Goal: Task Accomplishment & Management: Use online tool/utility

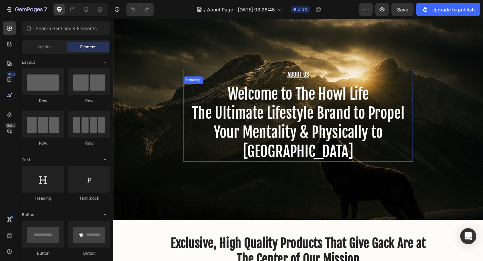
scroll to position [24, 0]
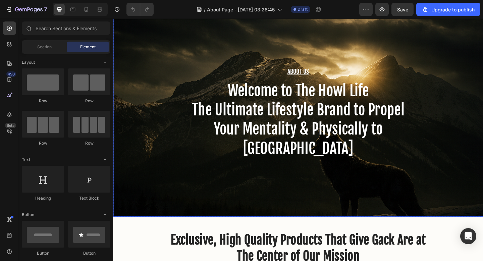
click at [268, 200] on div "About Us Heading Welcome to The Howl Life The Ultimate Lifestyle Brand to Prope…" at bounding box center [314, 121] width 403 height 226
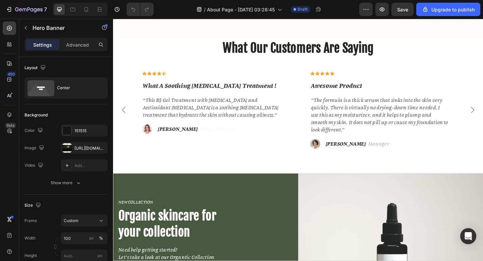
scroll to position [1003, 0]
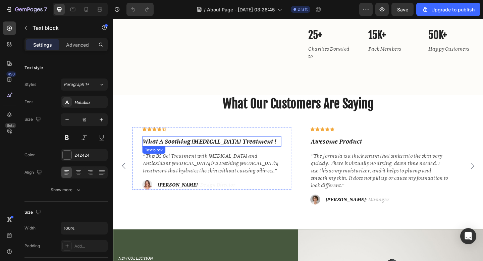
click at [227, 157] on p "What A Soothing [MEDICAL_DATA] Treatment !" at bounding box center [221, 153] width 150 height 10
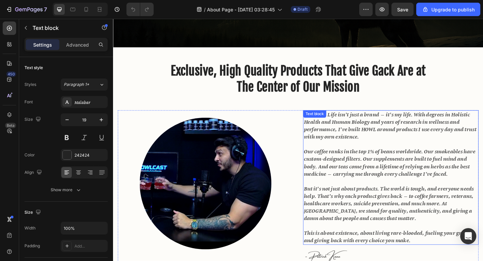
scroll to position [163, 0]
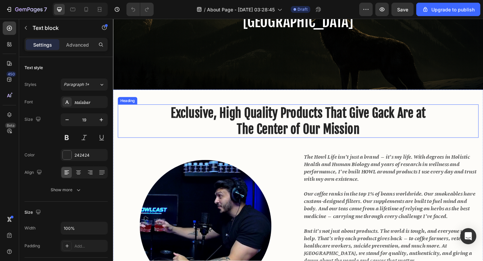
click at [364, 139] on h2 "Exclusive, High Quality Products That Give Gack Are at The Center of Our Mission" at bounding box center [314, 130] width 392 height 36
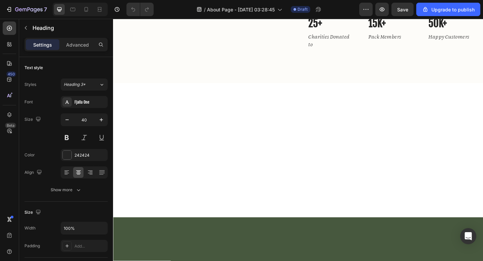
scroll to position [724, 0]
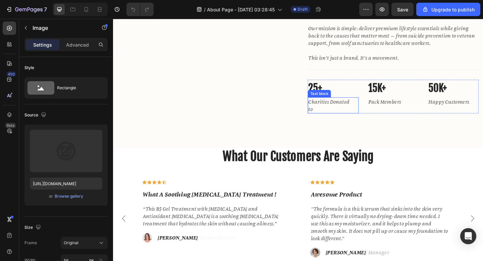
scroll to position [1054, 0]
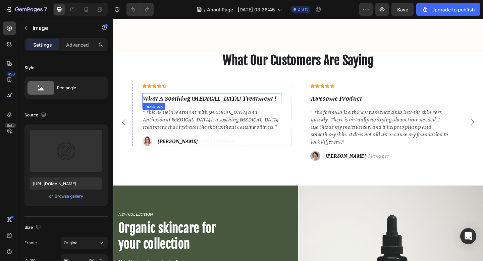
click at [188, 109] on p "What A Soothing [MEDICAL_DATA] Treatment !" at bounding box center [221, 105] width 150 height 10
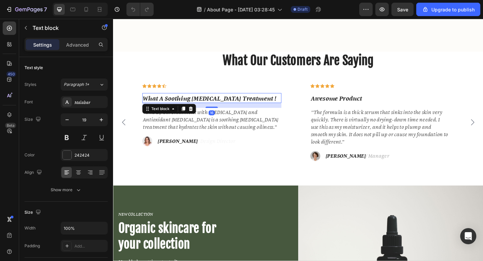
click at [188, 109] on p "What A Soothing [MEDICAL_DATA] Treatment !" at bounding box center [221, 105] width 150 height 10
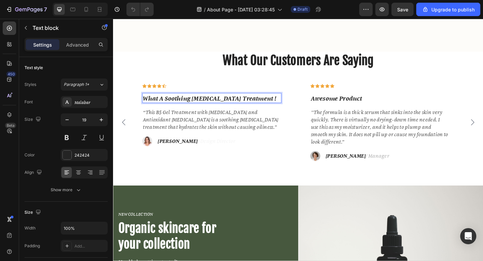
click at [188, 109] on p "What A Soothing [MEDICAL_DATA] Treatment !" at bounding box center [221, 105] width 150 height 10
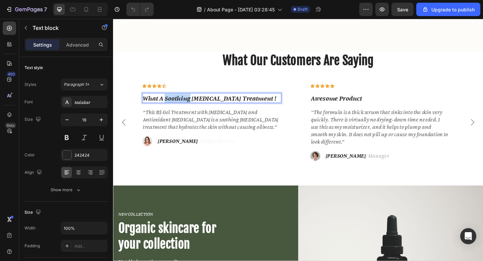
click at [188, 109] on p "What A Soothing [MEDICAL_DATA] Treatment !" at bounding box center [221, 105] width 150 height 10
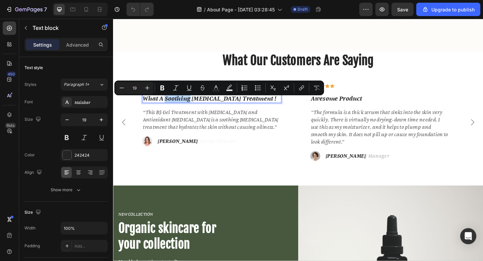
click at [188, 109] on p "What A Soothing [MEDICAL_DATA] Treatment !" at bounding box center [221, 105] width 150 height 10
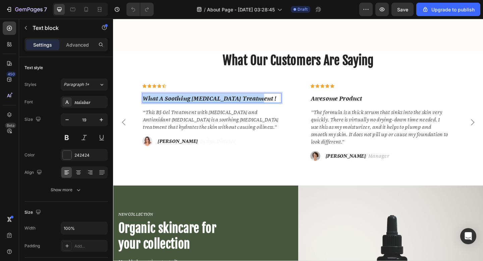
click at [188, 109] on p "What A Soothing [MEDICAL_DATA] Treatment !" at bounding box center [221, 105] width 150 height 10
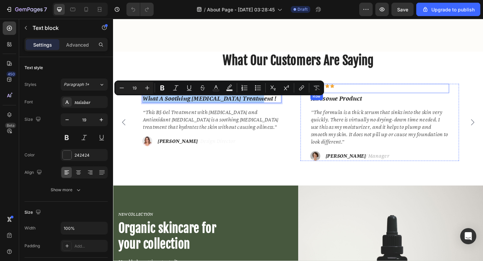
click at [354, 100] on div "Icon Icon Icon Icon Icon Row" at bounding box center [403, 95] width 151 height 10
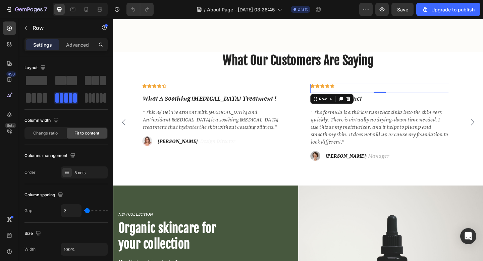
click at [353, 94] on div "Icon" at bounding box center [351, 92] width 5 height 5
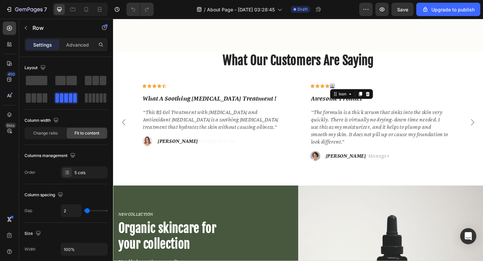
click at [353, 96] on div "0" at bounding box center [351, 94] width 7 height 5
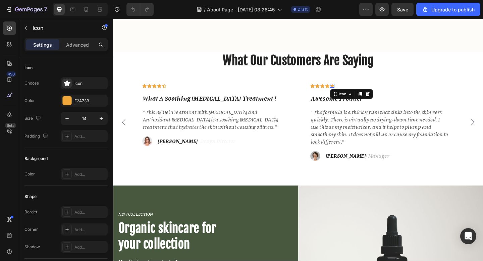
click at [353, 96] on div "0" at bounding box center [351, 94] width 7 height 5
click at [169, 94] on div "Icon" at bounding box center [168, 92] width 5 height 5
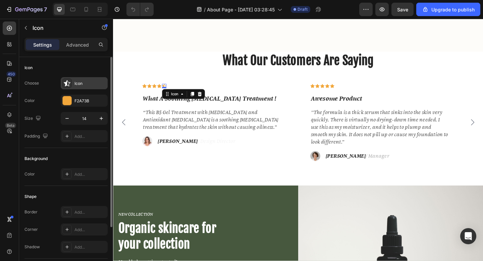
click at [68, 83] on icon at bounding box center [67, 83] width 7 height 7
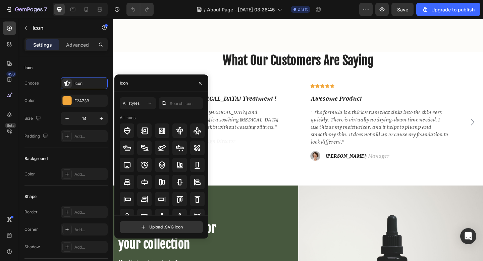
click at [165, 86] on div "Icon" at bounding box center [161, 82] width 94 height 17
click at [165, 84] on div "Icon" at bounding box center [161, 82] width 94 height 17
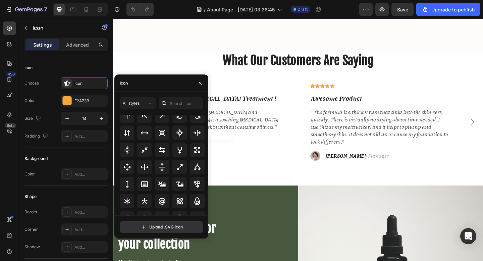
scroll to position [0, 0]
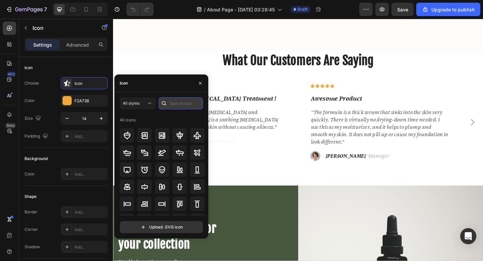
click at [182, 101] on input "text" at bounding box center [181, 103] width 44 height 12
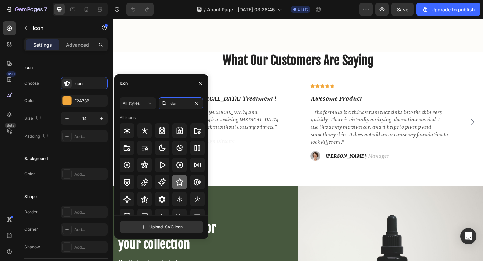
type input "star"
click at [178, 181] on icon at bounding box center [180, 182] width 8 height 8
click at [201, 82] on icon "button" at bounding box center [200, 83] width 5 height 5
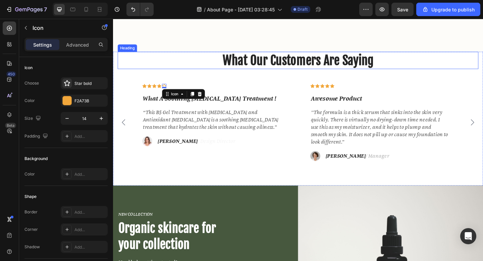
click at [168, 73] on p "What Our Customers Are Saying" at bounding box center [314, 63] width 391 height 17
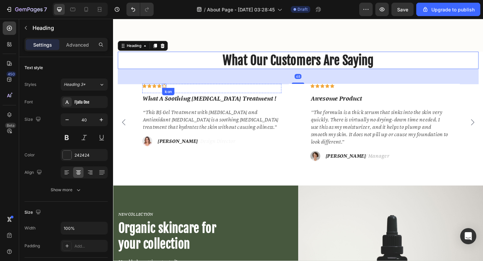
click at [168, 94] on div "Icon" at bounding box center [168, 92] width 5 height 5
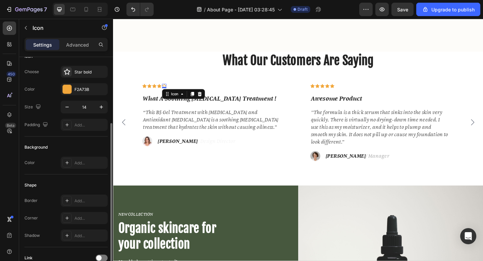
scroll to position [44, 0]
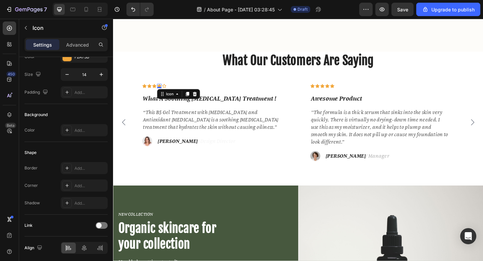
click at [163, 94] on div "Icon 0" at bounding box center [163, 92] width 5 height 5
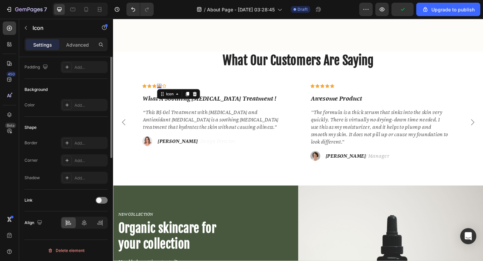
scroll to position [0, 0]
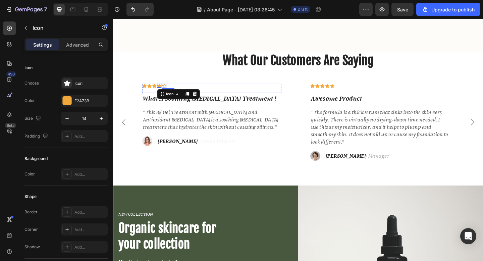
click at [167, 94] on icon at bounding box center [169, 92] width 4 height 4
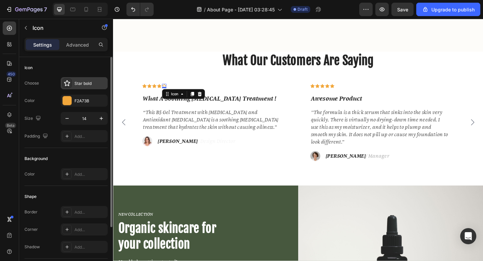
click at [71, 84] on div at bounding box center [66, 82] width 9 height 9
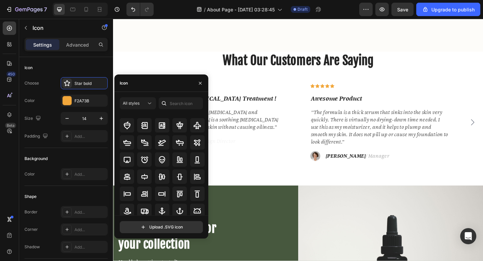
scroll to position [16, 0]
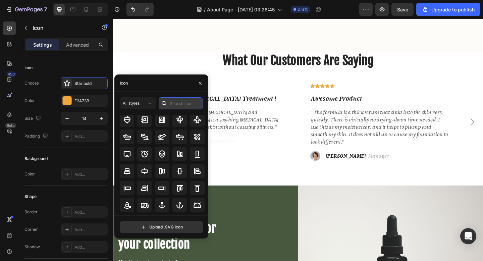
click at [177, 100] on input "text" at bounding box center [181, 103] width 44 height 12
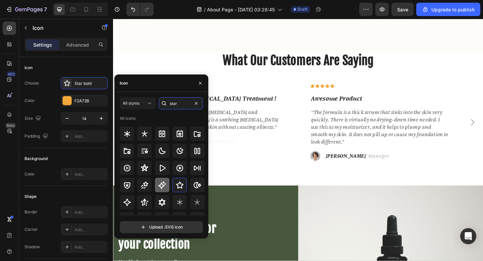
scroll to position [0, 0]
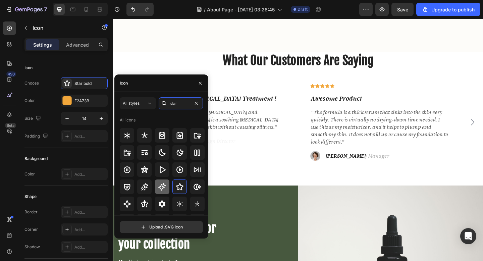
type input "star"
click at [165, 184] on icon at bounding box center [162, 187] width 8 height 8
click at [179, 187] on icon at bounding box center [180, 187] width 8 height 8
click at [199, 84] on icon "button" at bounding box center [200, 83] width 5 height 5
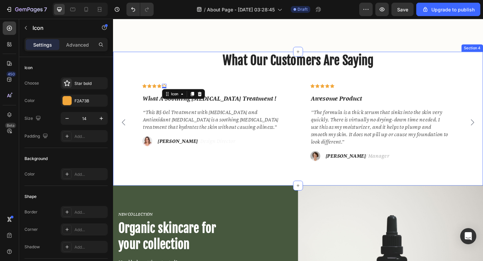
click at [213, 83] on div "What Our Customers Are Saying Heading Icon Icon Icon Icon Icon 0 Row What A Soo…" at bounding box center [314, 114] width 392 height 119
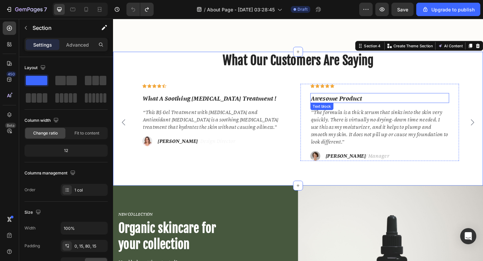
click at [342, 109] on p "Awesome Product" at bounding box center [403, 105] width 150 height 10
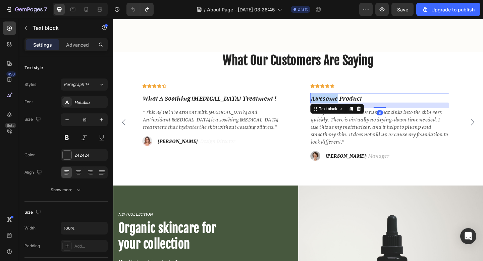
click at [342, 109] on p "Awesome Product" at bounding box center [403, 105] width 150 height 10
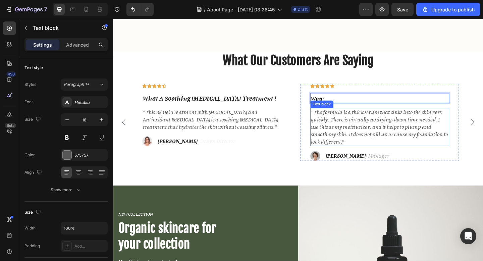
click at [357, 135] on p ""The formula is a thick serum that sinks into the skin very quickly. There is v…" at bounding box center [403, 136] width 150 height 40
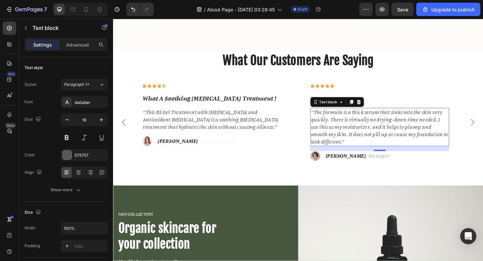
click at [372, 147] on p ""The formula is a thick serum that sinks into the skin very quickly. There is v…" at bounding box center [403, 136] width 150 height 40
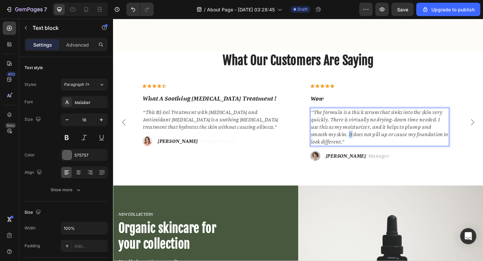
click at [372, 147] on p ""The formula is a thick serum that sinks into the skin very quickly. There is v…" at bounding box center [403, 136] width 150 height 40
click at [371, 155] on p ""The formula is a thick serum that sinks into the skin very quickly. There is v…" at bounding box center [403, 136] width 150 height 40
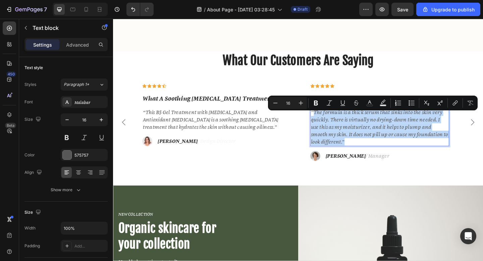
drag, startPoint x: 371, startPoint y: 158, endPoint x: 333, endPoint y: 124, distance: 50.9
click at [333, 124] on p ""The formula is a thick serum that sinks into the skin very quickly. There is v…" at bounding box center [403, 136] width 150 height 40
click at [362, 157] on p ""The formula is a thick serum that sinks into the skin very quickly. There is v…" at bounding box center [403, 136] width 150 height 40
drag, startPoint x: 363, startPoint y: 158, endPoint x: 332, endPoint y: 125, distance: 44.4
click at [332, 125] on p ""The formula is a thick serum that sinks into the skin very quickly. There is v…" at bounding box center [403, 136] width 150 height 40
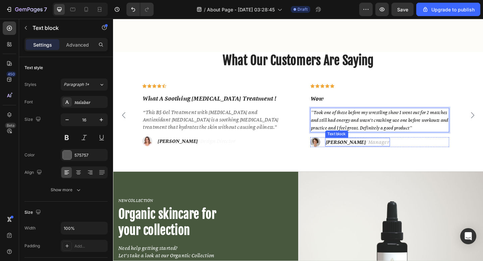
click at [367, 157] on strong "Rosalin C." at bounding box center [367, 153] width 44 height 8
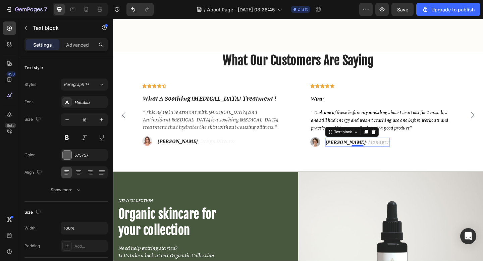
click at [367, 157] on strong "Rosalin C." at bounding box center [367, 153] width 44 height 8
click at [401, 156] on span "/ Manager" at bounding box center [400, 152] width 25 height 7
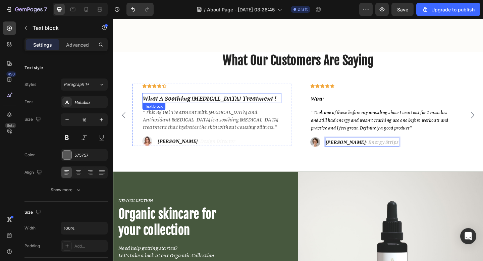
click at [251, 110] on p "What A Soothing [MEDICAL_DATA] Treatment !" at bounding box center [221, 105] width 150 height 10
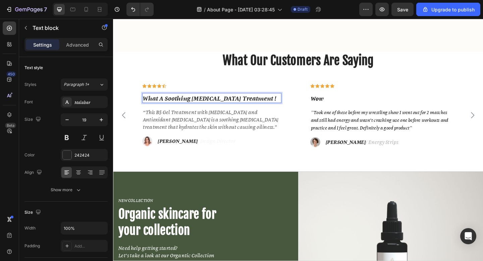
click at [251, 110] on p "What A Soothing [MEDICAL_DATA] Treatment !" at bounding box center [221, 105] width 150 height 10
click at [275, 109] on p "What A Soothing [MEDICAL_DATA] Treatment !" at bounding box center [221, 105] width 150 height 10
drag, startPoint x: 264, startPoint y: 109, endPoint x: 234, endPoint y: 106, distance: 30.3
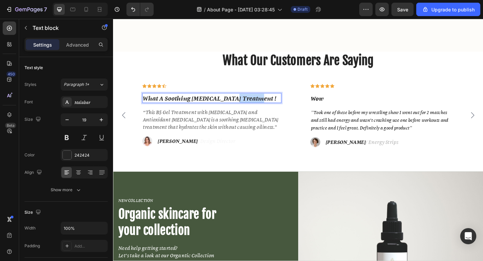
click at [241, 109] on p "What A Soothing [MEDICAL_DATA] Treatment !" at bounding box center [221, 105] width 150 height 10
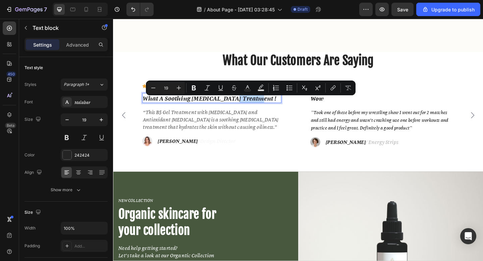
click at [274, 110] on p "What A Soothing [MEDICAL_DATA] Treatment !" at bounding box center [221, 105] width 150 height 10
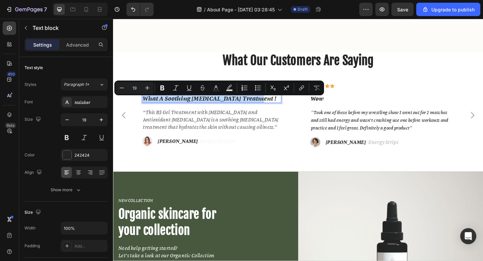
drag, startPoint x: 265, startPoint y: 109, endPoint x: 145, endPoint y: 111, distance: 119.8
click at [146, 110] on p "What A Soothing [MEDICAL_DATA] Treatment !" at bounding box center [221, 105] width 150 height 10
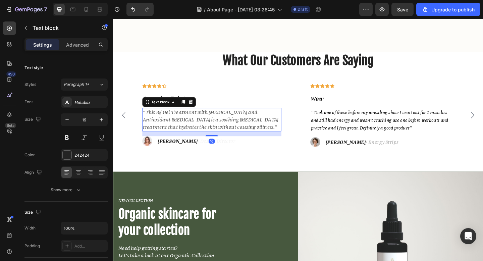
click at [163, 131] on p "“This B5 Gel Treatment with [MEDICAL_DATA] and Antioxidant [MEDICAL_DATA] is a …" at bounding box center [221, 128] width 150 height 24
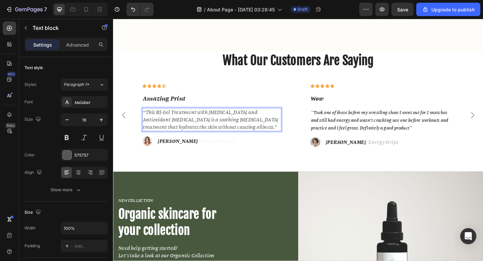
click at [163, 131] on p "“This B5 Gel Treatment with [MEDICAL_DATA] and Antioxidant [MEDICAL_DATA] is a …" at bounding box center [221, 128] width 150 height 24
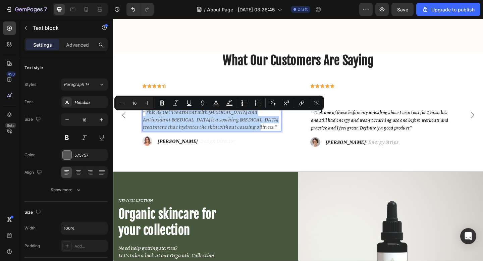
drag, startPoint x: 265, startPoint y: 139, endPoint x: 149, endPoint y: 128, distance: 117.0
click at [149, 128] on p "“This B5 Gel Treatment with [MEDICAL_DATA] and Antioxidant [MEDICAL_DATA] is a …" at bounding box center [221, 128] width 150 height 24
click at [149, 126] on p "“This B5 Gel Treatment with [MEDICAL_DATA] and Antioxidant [MEDICAL_DATA] is a …" at bounding box center [221, 128] width 150 height 24
drag, startPoint x: 149, startPoint y: 126, endPoint x: 261, endPoint y: 143, distance: 113.4
click at [261, 141] on p "“This B5 Gel Treatment with [MEDICAL_DATA] and Antioxidant [MEDICAL_DATA] is a …" at bounding box center [221, 128] width 150 height 24
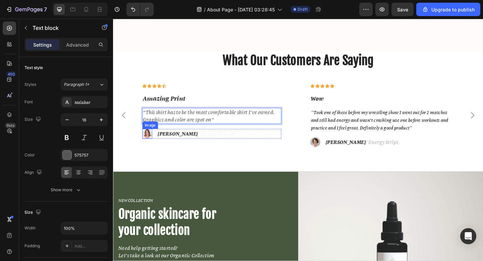
click at [151, 148] on img at bounding box center [150, 144] width 11 height 11
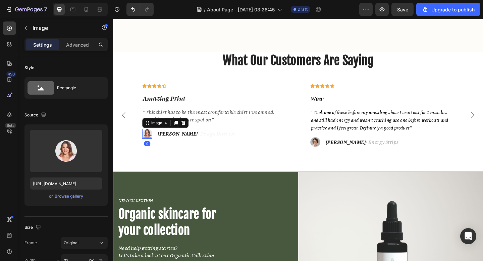
click at [151, 148] on img at bounding box center [150, 144] width 11 height 11
click at [149, 146] on img at bounding box center [150, 144] width 11 height 11
click at [189, 135] on icon at bounding box center [190, 132] width 4 height 5
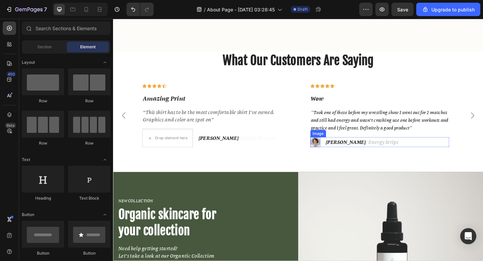
click at [332, 155] on img at bounding box center [333, 153] width 11 height 11
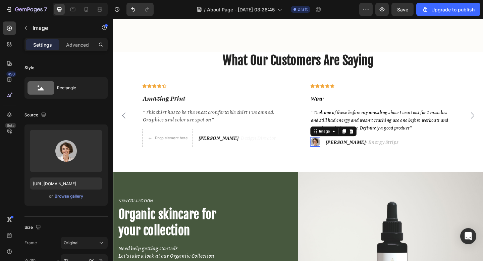
click at [333, 156] on img at bounding box center [333, 153] width 11 height 11
click at [368, 145] on div at bounding box center [372, 141] width 8 height 8
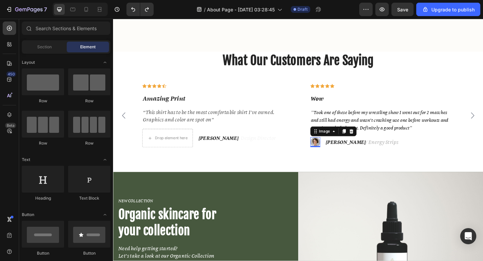
click at [328, 155] on img at bounding box center [333, 153] width 11 height 11
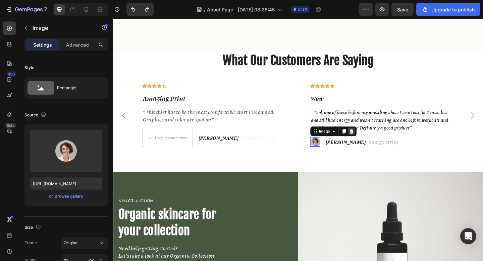
click at [370, 144] on icon at bounding box center [372, 141] width 5 height 5
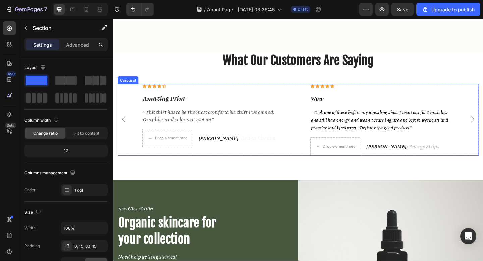
click at [254, 175] on div "What Our Customers Are Saying Heading Icon Icon Icon Icon Icon Row Amazing Prin…" at bounding box center [314, 125] width 403 height 140
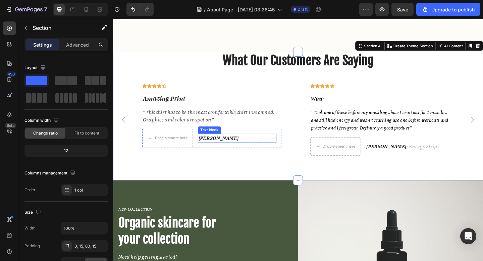
click at [239, 153] on p "Ryan S. / Design Director" at bounding box center [248, 149] width 84 height 8
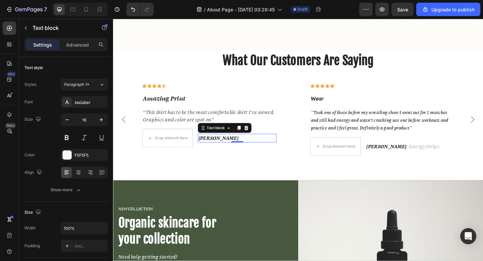
click at [239, 153] on p "Ryan S. / Design Director" at bounding box center [248, 149] width 84 height 8
click at [215, 152] on strong "[PERSON_NAME]" at bounding box center [228, 149] width 44 height 8
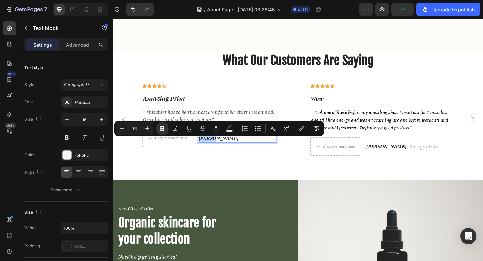
drag, startPoint x: 223, startPoint y: 154, endPoint x: 206, endPoint y: 154, distance: 17.8
click at [206, 153] on div "Ryan S. / Design Director" at bounding box center [248, 148] width 86 height 9
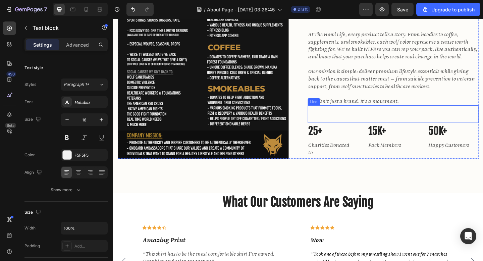
scroll to position [983, 0]
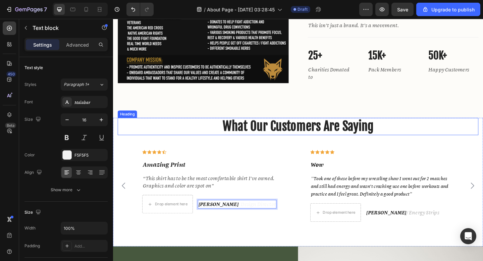
click at [376, 143] on p "What Our Customers Are Saying" at bounding box center [314, 135] width 391 height 17
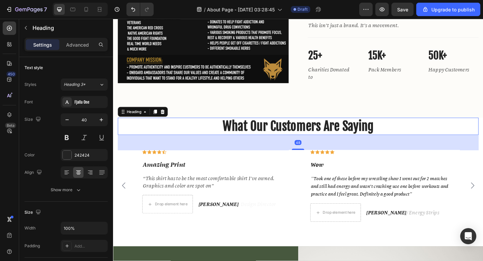
click at [398, 141] on p "What Our Customers Are Saying" at bounding box center [314, 135] width 391 height 17
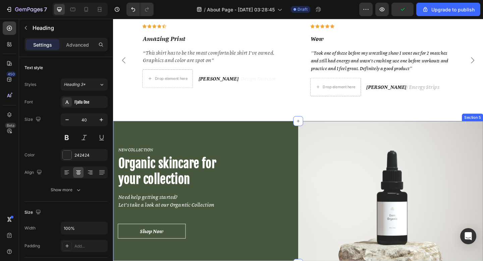
scroll to position [1131, 0]
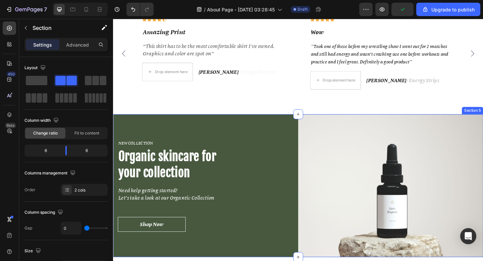
click at [229, 144] on div "NEW COLLECTION Heading Organic skincare for your collection Heading Need help g…" at bounding box center [213, 201] width 201 height 156
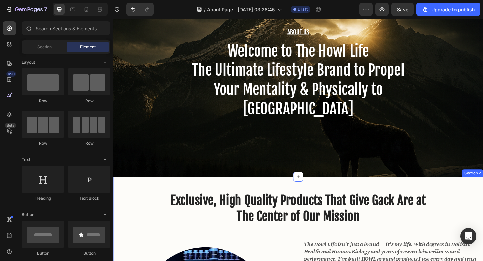
scroll to position [0, 0]
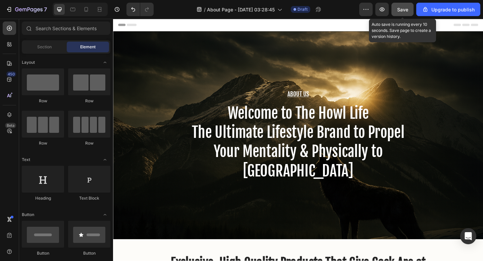
click at [404, 9] on span "Save" at bounding box center [402, 10] width 11 height 6
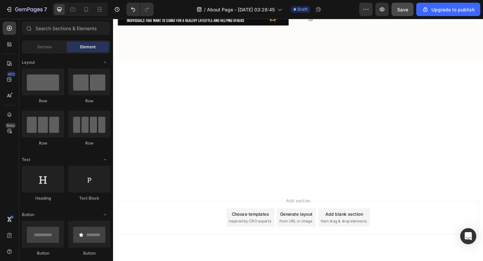
scroll to position [1067, 0]
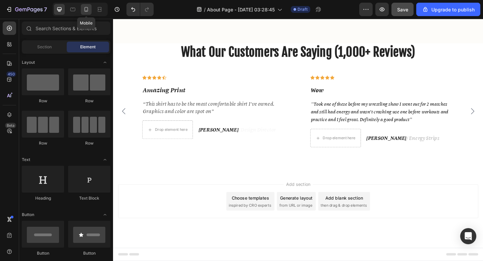
click at [85, 8] on icon at bounding box center [87, 9] width 4 height 5
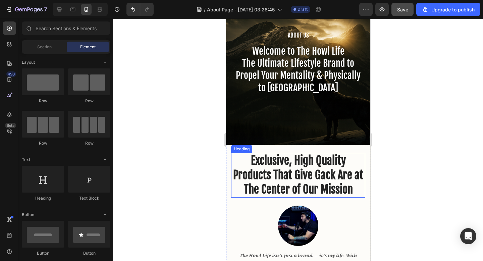
scroll to position [75, 0]
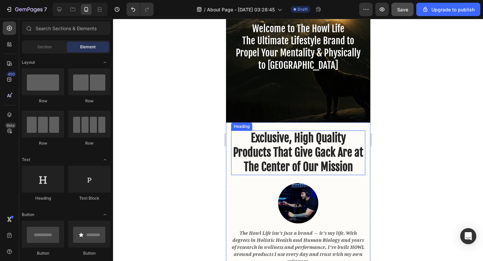
click at [307, 175] on h2 "Exclusive, High Quality Products That Give Gack Are at The Center of Our Mission" at bounding box center [298, 152] width 134 height 45
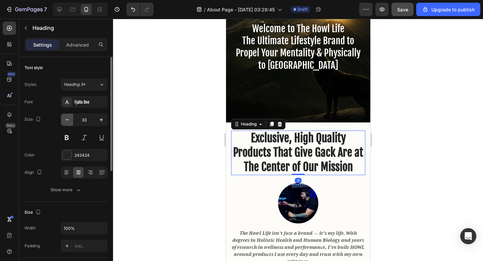
click at [66, 116] on icon "button" at bounding box center [67, 119] width 7 height 7
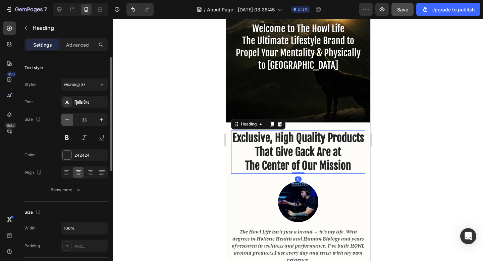
type input "32"
click at [392, 172] on div at bounding box center [298, 140] width 370 height 242
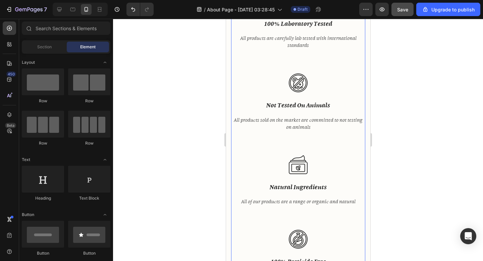
scroll to position [595, 0]
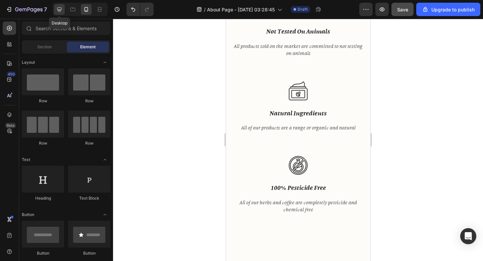
click at [57, 7] on icon at bounding box center [59, 9] width 7 height 7
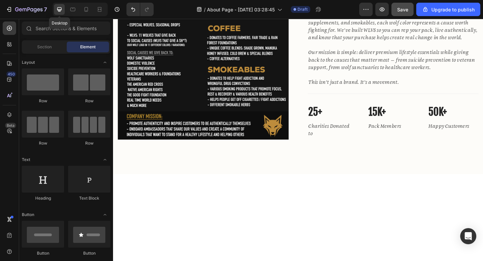
scroll to position [585, 0]
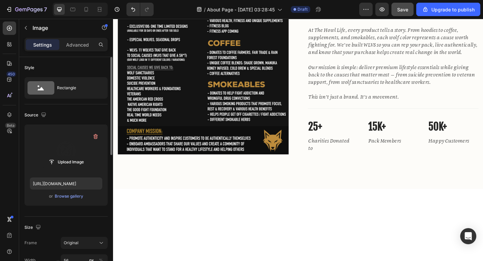
click at [71, 154] on label at bounding box center [66, 151] width 72 height 42
click at [71, 156] on input "file" at bounding box center [66, 161] width 46 height 11
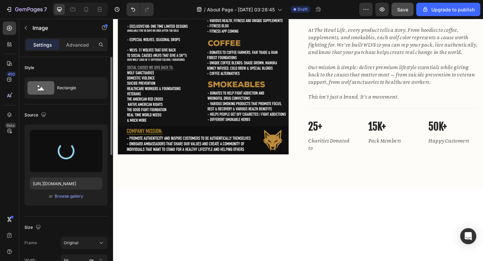
type input "https://cdn.shopify.com/s/files/1/0643/3236/5939/files/gempages_558512538082345…"
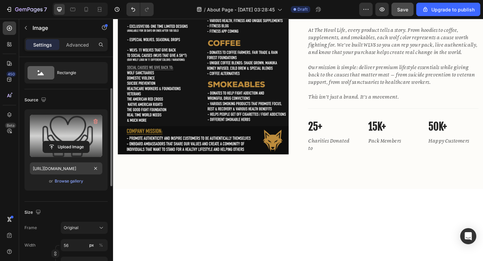
scroll to position [32, 0]
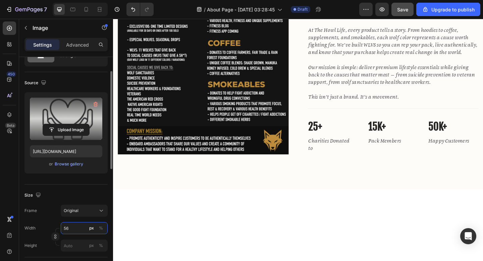
click at [66, 229] on input "56" at bounding box center [84, 228] width 47 height 12
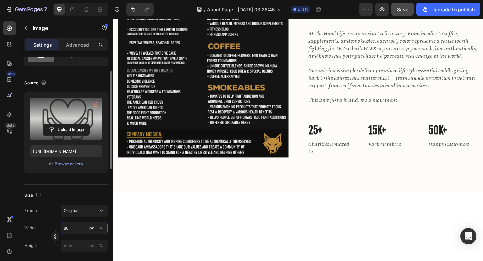
type input "8"
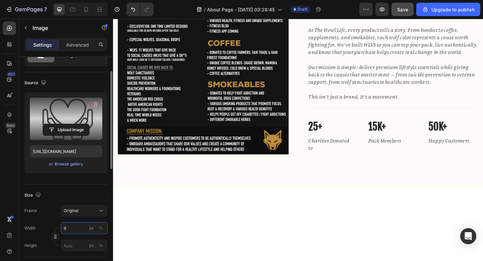
type input "90"
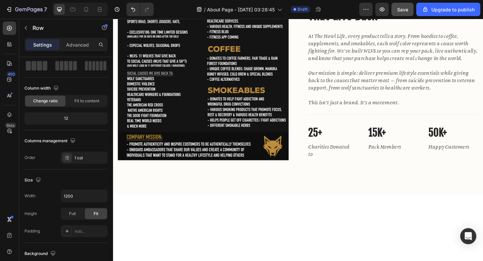
scroll to position [0, 0]
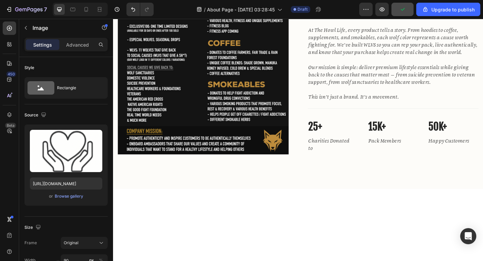
drag, startPoint x: 263, startPoint y: 182, endPoint x: 265, endPoint y: 175, distance: 7.3
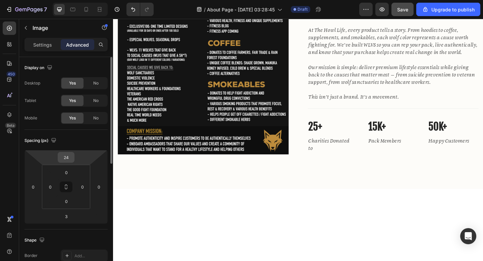
click at [70, 156] on input "24" at bounding box center [65, 157] width 13 height 10
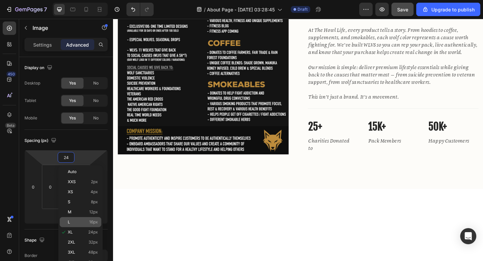
click at [93, 223] on span "16px" at bounding box center [93, 222] width 9 height 5
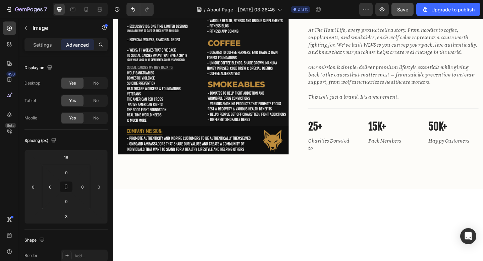
type input "24"
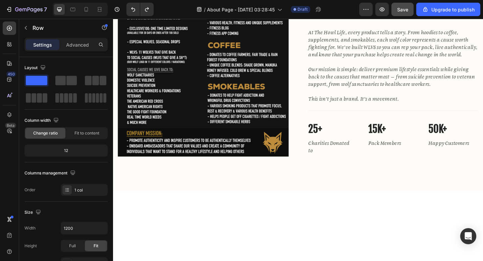
scroll to position [570, 0]
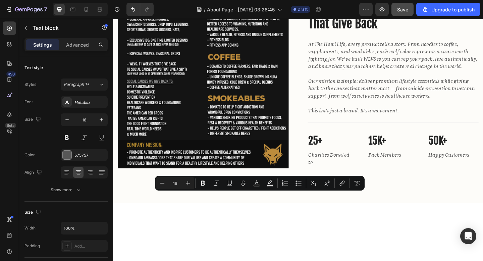
drag, startPoint x: 274, startPoint y: 226, endPoint x: 222, endPoint y: 214, distance: 53.1
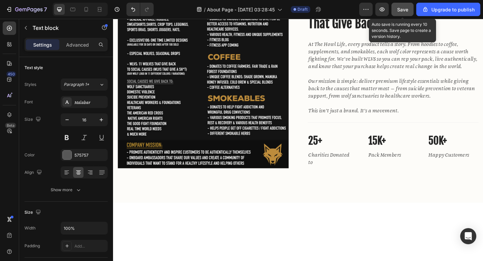
click at [407, 9] on span "Save" at bounding box center [402, 10] width 11 height 6
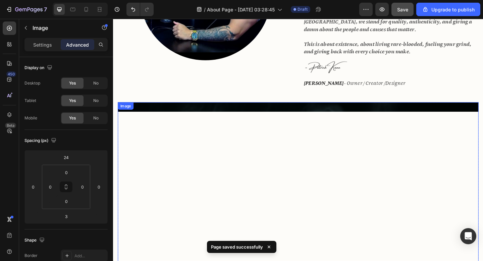
scroll to position [206, 0]
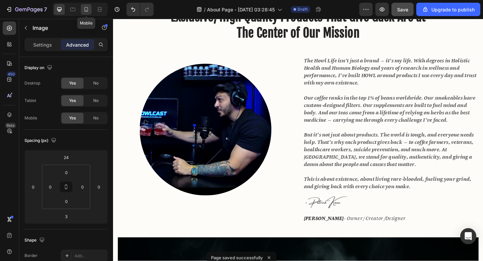
click at [82, 10] on div at bounding box center [86, 9] width 11 height 11
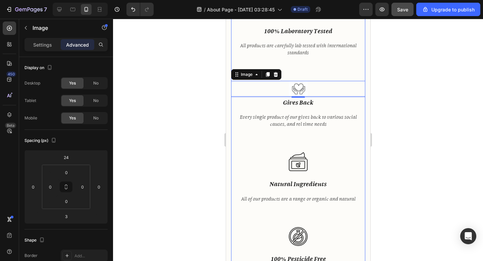
scroll to position [634, 0]
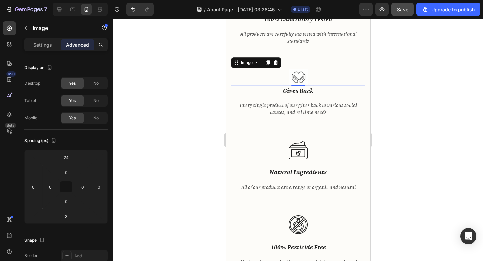
click at [180, 133] on div at bounding box center [298, 140] width 370 height 242
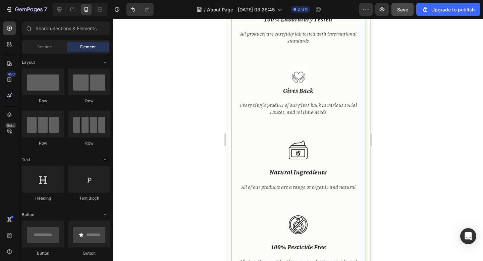
scroll to position [623, 0]
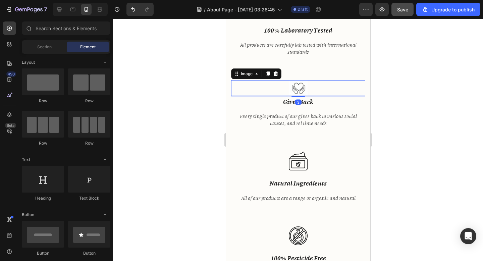
click at [294, 80] on img at bounding box center [298, 88] width 19 height 16
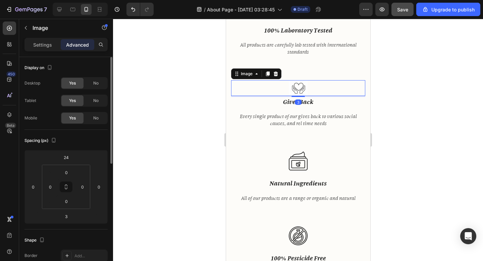
scroll to position [14, 0]
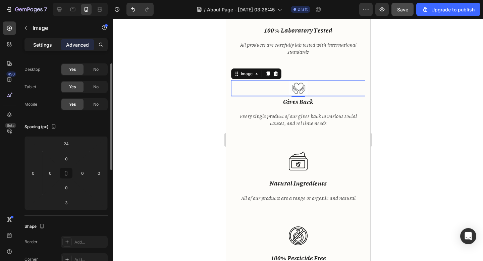
click at [46, 42] on p "Settings" at bounding box center [42, 44] width 19 height 7
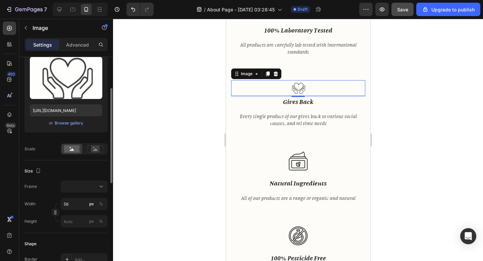
scroll to position [145, 0]
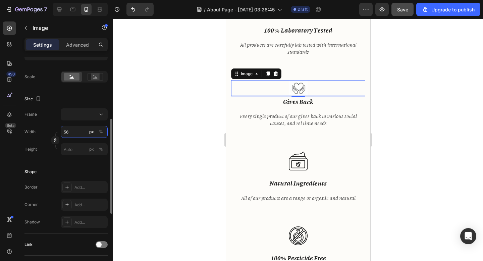
click at [70, 132] on input "56" at bounding box center [84, 132] width 47 height 12
type input "8"
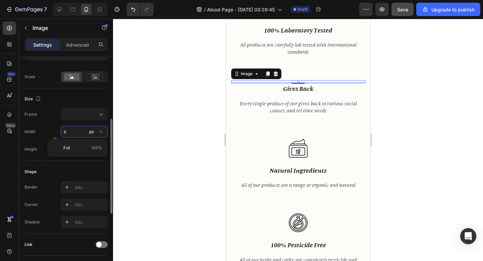
type input "80"
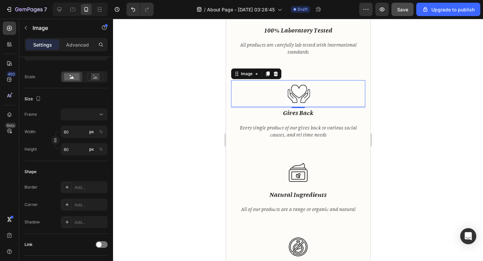
click at [194, 119] on div at bounding box center [298, 140] width 370 height 242
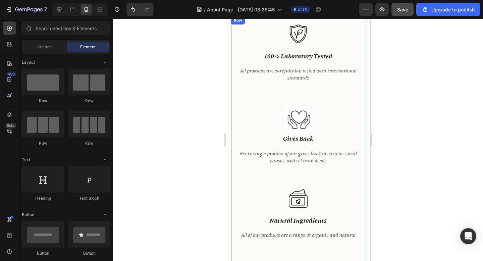
scroll to position [401, 0]
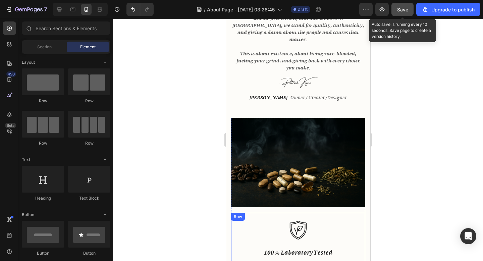
click at [397, 6] on button "Save" at bounding box center [402, 9] width 22 height 13
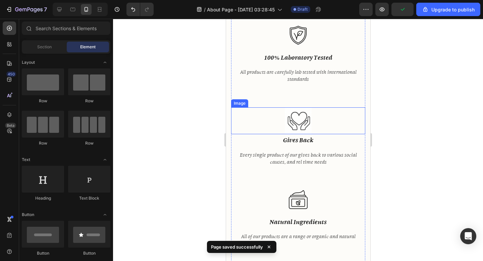
scroll to position [587, 0]
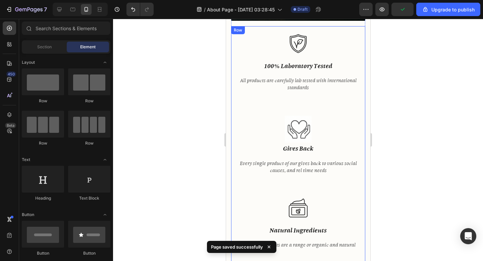
click at [304, 93] on div "Image 100% laboratory tested Text block All products are carefully lab tested w…" at bounding box center [298, 67] width 134 height 82
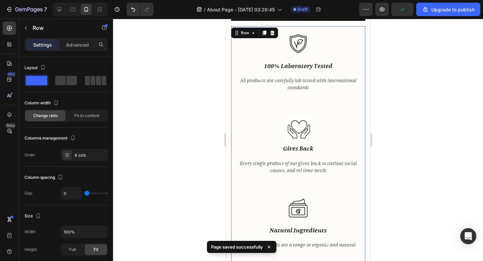
click at [294, 83] on div "Image 100% laboratory tested Text block All products are carefully lab tested w…" at bounding box center [298, 67] width 134 height 82
click at [295, 92] on div "Image 100% laboratory tested Text block All products are carefully lab tested w…" at bounding box center [298, 67] width 134 height 82
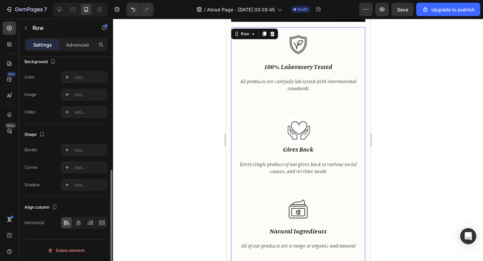
scroll to position [586, 0]
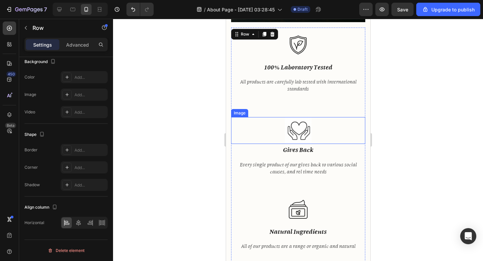
click at [268, 118] on div at bounding box center [298, 130] width 134 height 27
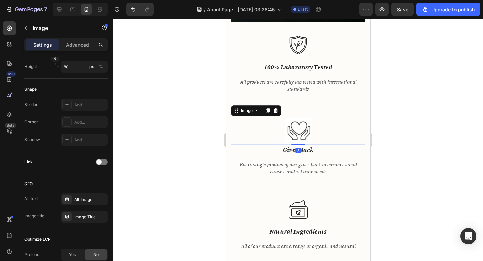
scroll to position [0, 0]
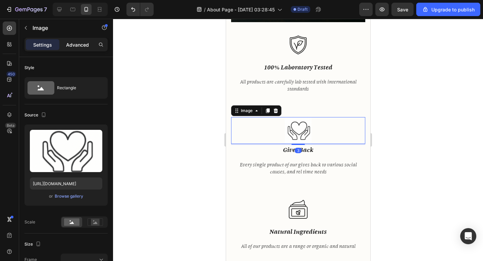
click at [79, 47] on p "Advanced" at bounding box center [77, 44] width 23 height 7
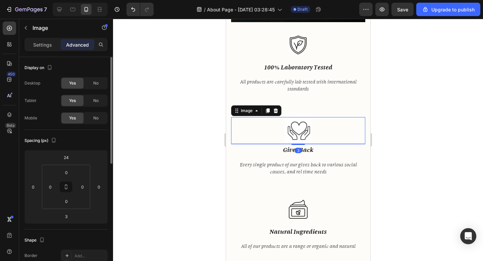
scroll to position [80, 0]
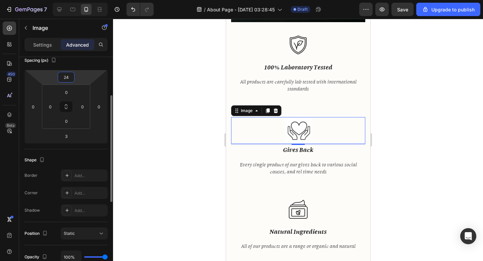
click at [66, 78] on input "24" at bounding box center [65, 77] width 13 height 10
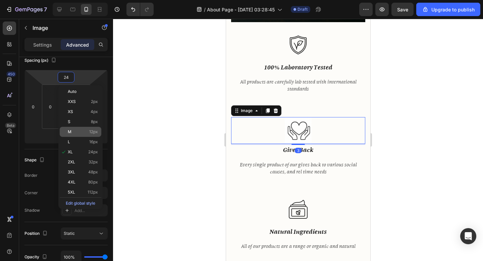
click at [79, 129] on div "M 12px" at bounding box center [81, 132] width 42 height 10
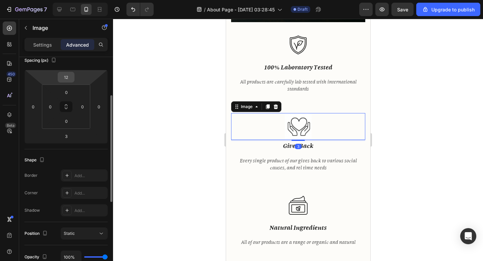
click at [69, 79] on input "12" at bounding box center [65, 77] width 13 height 10
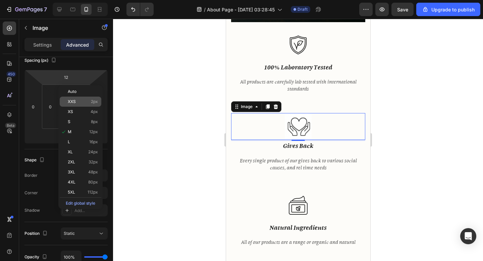
click at [76, 100] on p "XXS 2px" at bounding box center [83, 101] width 30 height 5
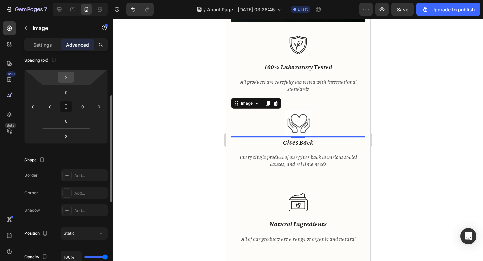
click at [70, 79] on input "2" at bounding box center [65, 77] width 13 height 10
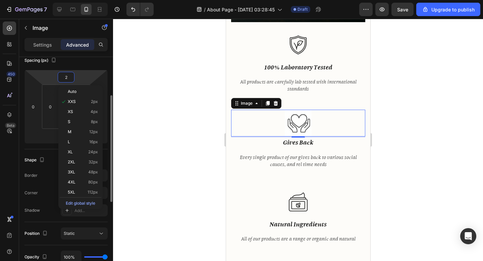
type input "0"
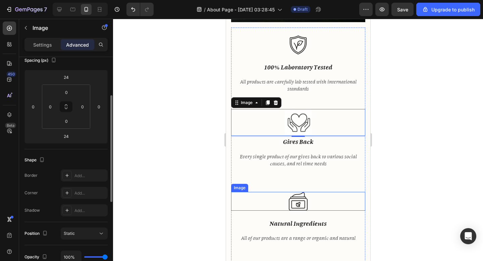
click at [280, 192] on div at bounding box center [298, 201] width 134 height 19
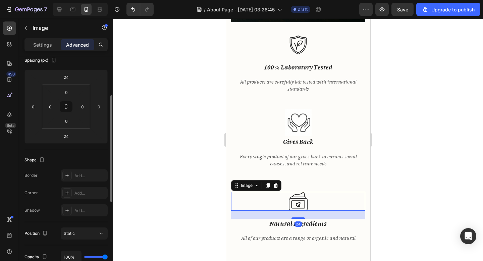
click at [270, 192] on div at bounding box center [298, 201] width 134 height 19
click at [69, 73] on input "24" at bounding box center [65, 77] width 13 height 10
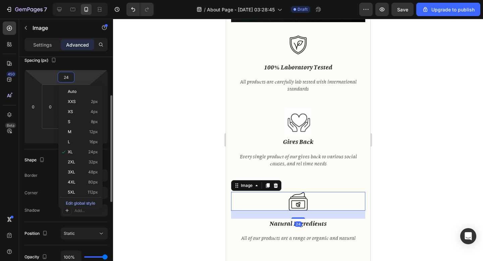
type input "0"
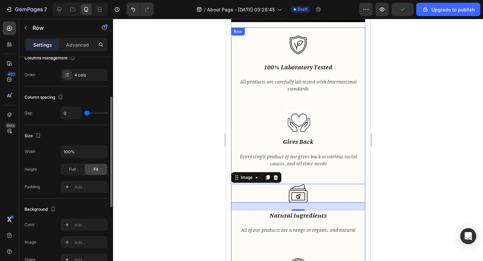
click at [301, 237] on div "Image 24 natural ingredients Text block All of our products are a range or orga…" at bounding box center [298, 217] width 134 height 67
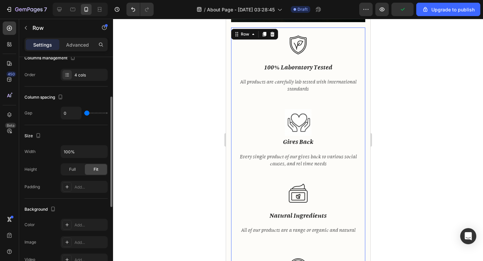
scroll to position [0, 0]
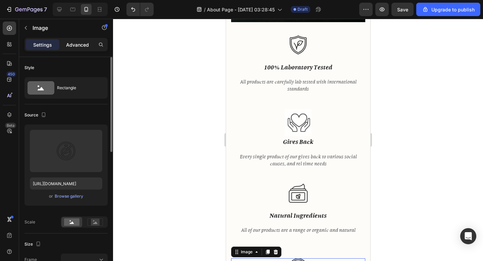
click at [76, 47] on p "Advanced" at bounding box center [77, 44] width 23 height 7
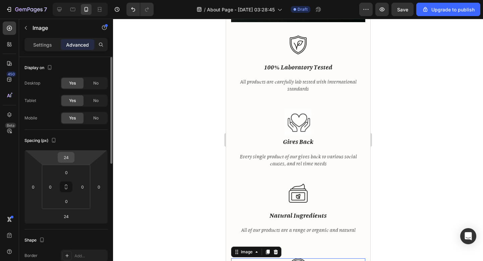
click at [70, 153] on input "24" at bounding box center [65, 157] width 13 height 10
type input "0"
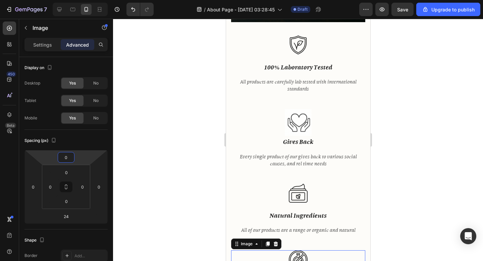
click at [156, 141] on div at bounding box center [298, 140] width 370 height 242
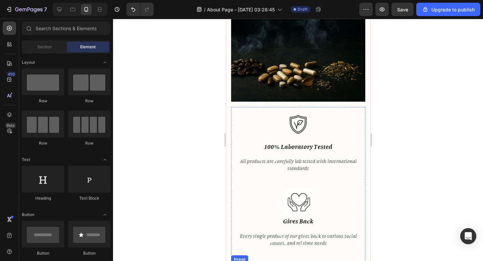
scroll to position [411, 0]
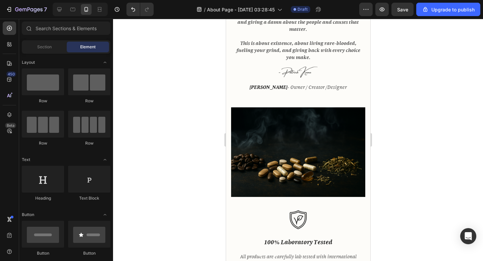
click at [458, 177] on div at bounding box center [298, 140] width 370 height 242
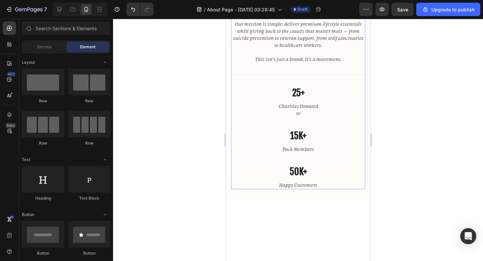
scroll to position [1025, 0]
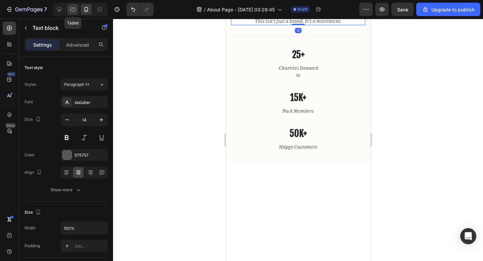
click at [70, 8] on icon at bounding box center [72, 9] width 7 height 7
type input "16"
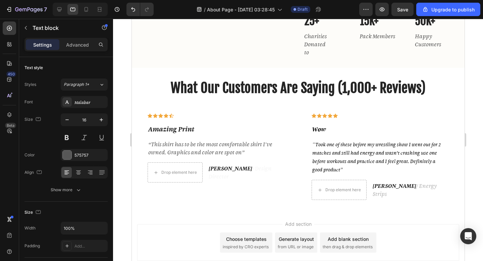
scroll to position [829, 0]
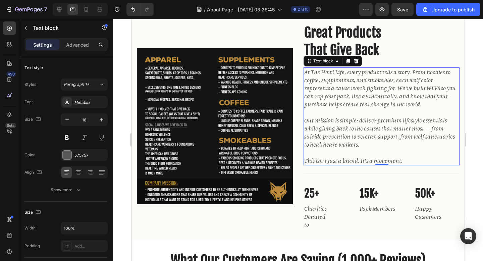
click at [338, 98] on p "At The Howl Life, every product tells a story. From hoodies to coffee, suppleme…" at bounding box center [381, 88] width 155 height 40
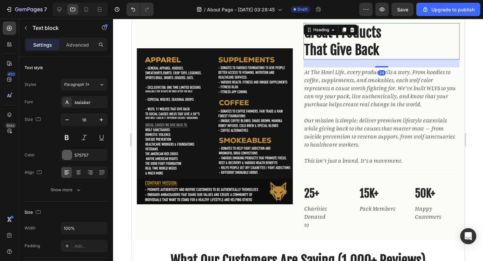
click at [321, 41] on h2 "Great Products That Give Back" at bounding box center [381, 41] width 156 height 36
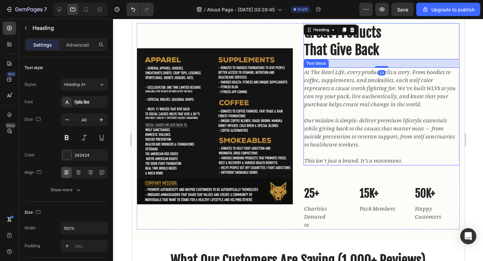
click at [324, 70] on p "At The Howl Life, every product tells a story. From hoodies to coffee, suppleme…" at bounding box center [381, 88] width 155 height 40
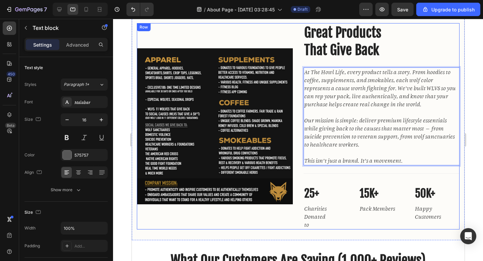
click at [297, 55] on div "Image Great Products That Give Back Heading At The Howl Life, every product tel…" at bounding box center [298, 126] width 323 height 206
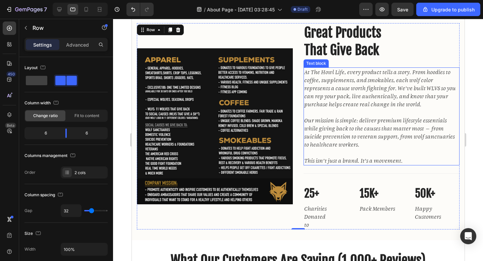
click at [318, 80] on p "At The Howl Life, every product tells a story. From hoodies to coffee, suppleme…" at bounding box center [381, 88] width 155 height 40
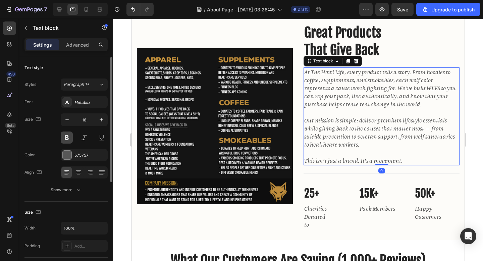
click at [69, 139] on button at bounding box center [67, 138] width 12 height 12
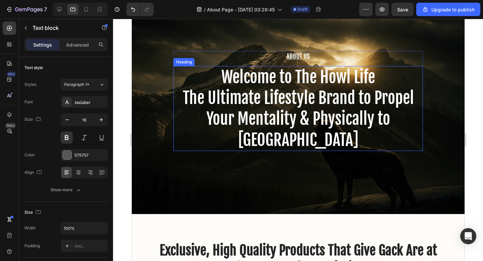
scroll to position [0, 0]
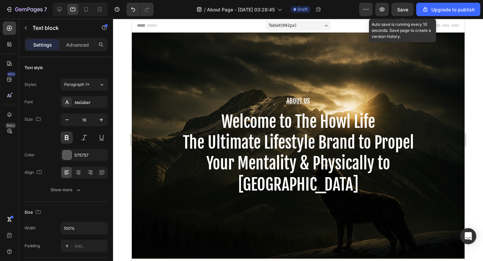
click at [404, 10] on span "Save" at bounding box center [402, 10] width 11 height 6
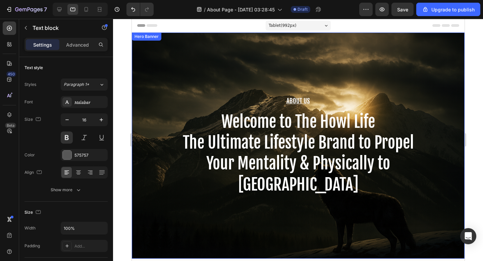
click at [193, 219] on div "About Us Heading Welcome to The Howl Life The Ultimate Lifestyle Brand to Prope…" at bounding box center [298, 146] width 333 height 226
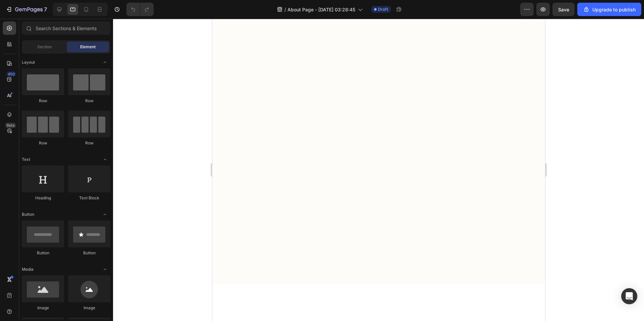
scroll to position [457, 0]
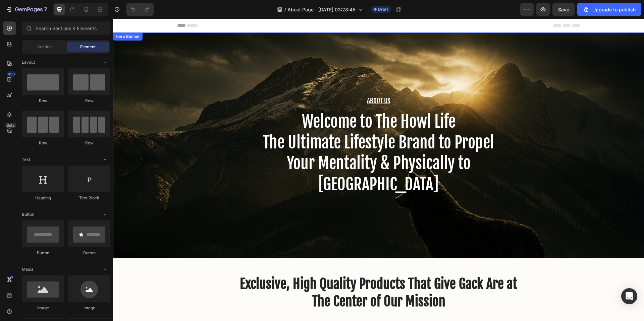
click at [453, 218] on div "About Us Heading Welcome to The Howl Life The Ultimate Lifestyle Brand to Prope…" at bounding box center [378, 146] width 531 height 226
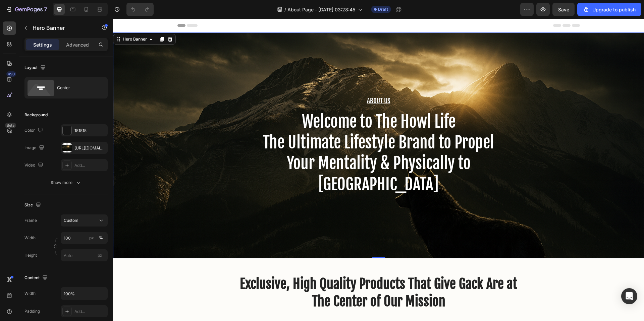
click at [160, 148] on div "About Us Heading Welcome to The Howl Life The Ultimate Lifestyle Brand to Prope…" at bounding box center [378, 146] width 531 height 226
click at [94, 148] on div "[URL][DOMAIN_NAME]" at bounding box center [83, 148] width 19 height 6
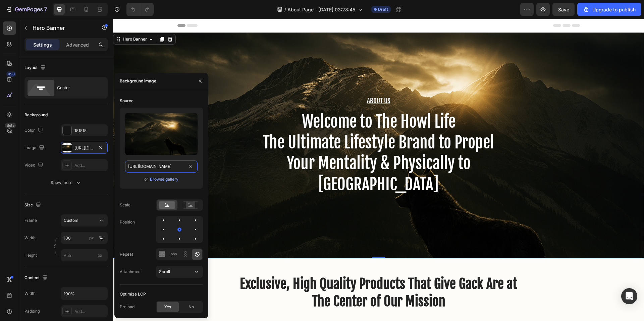
click at [161, 165] on input "[URL][DOMAIN_NAME]" at bounding box center [161, 167] width 72 height 12
click at [163, 179] on div "Browse gallery" at bounding box center [164, 179] width 29 height 6
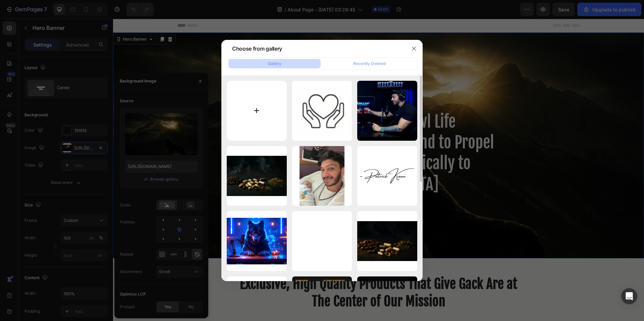
click at [276, 108] on input "file" at bounding box center [257, 111] width 60 height 60
type input "C:\fakepath\howl.png"
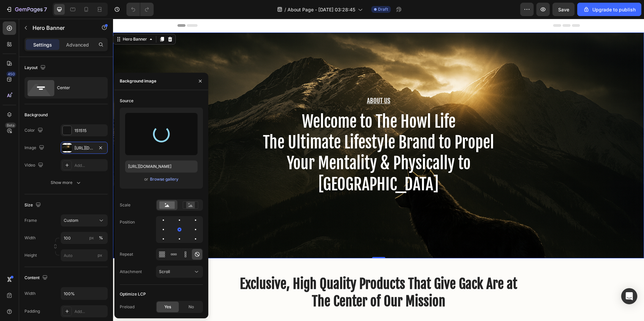
type input "[URL][DOMAIN_NAME]"
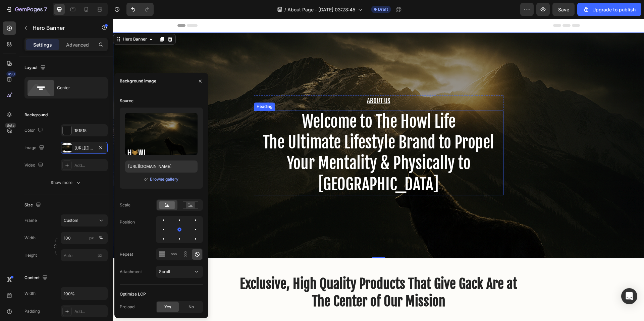
click at [365, 214] on div "About Us Heading Welcome to The Howl Life The Ultimate Lifestyle Brand to Prope…" at bounding box center [378, 146] width 531 height 226
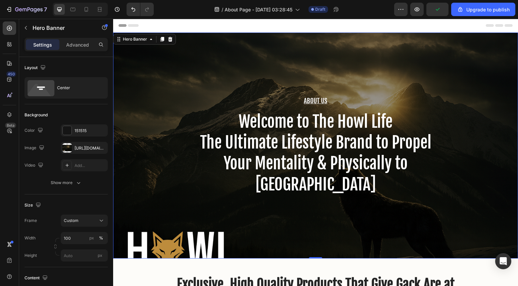
click at [177, 99] on div "About Us Heading Welcome to The Howl Life The Ultimate Lifestyle Brand to Prope…" at bounding box center [315, 146] width 405 height 226
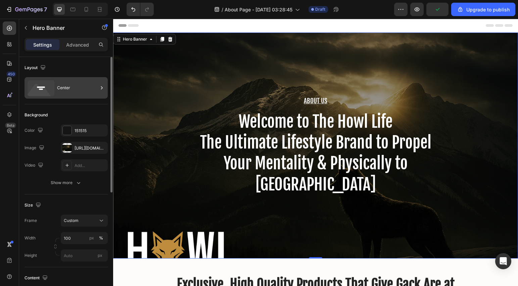
click at [81, 89] on div "Center" at bounding box center [77, 87] width 41 height 15
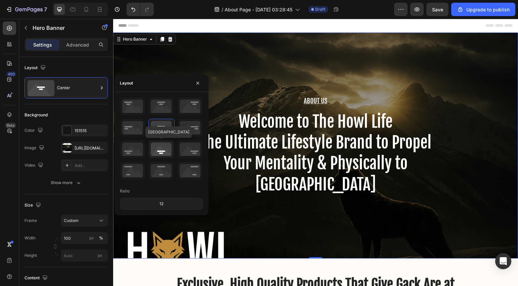
click at [166, 147] on icon at bounding box center [161, 149] width 25 height 17
click at [163, 169] on icon at bounding box center [161, 170] width 25 height 17
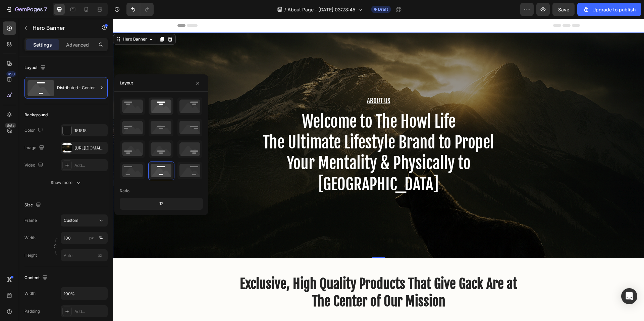
click at [158, 114] on icon at bounding box center [161, 106] width 25 height 17
click at [162, 169] on icon at bounding box center [161, 170] width 25 height 17
click at [164, 129] on icon at bounding box center [161, 127] width 25 height 17
click at [195, 84] on icon "button" at bounding box center [197, 83] width 5 height 5
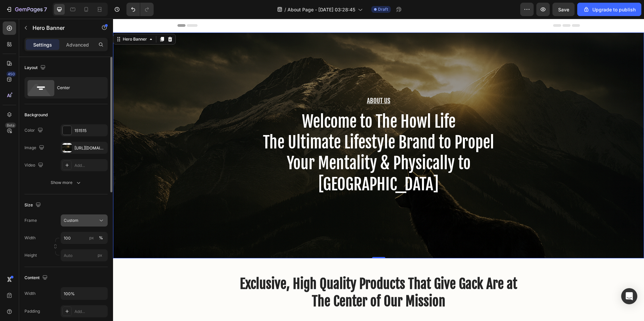
click at [92, 219] on div "Custom" at bounding box center [80, 221] width 33 height 6
click at [92, 235] on span "As banner source" at bounding box center [79, 237] width 33 height 6
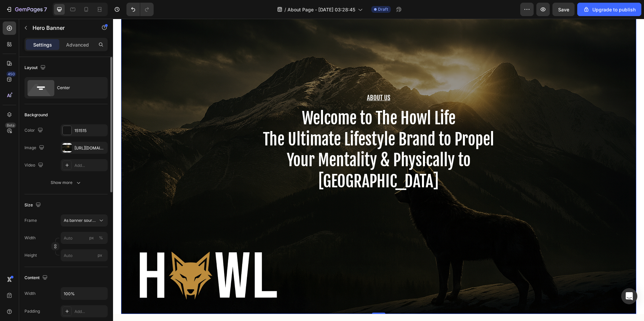
scroll to position [63, 0]
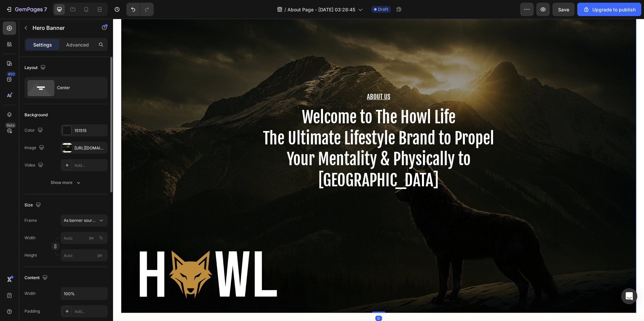
drag, startPoint x: 377, startPoint y: 313, endPoint x: 367, endPoint y: 144, distance: 168.7
click at [367, 144] on div "About Us Heading Welcome to The Howl Life The Ultimate Lifestyle Brand to Prope…" at bounding box center [378, 142] width 515 height 344
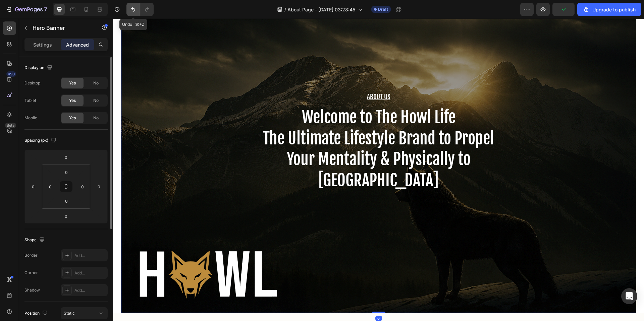
click at [134, 9] on icon "Undo/Redo" at bounding box center [133, 9] width 7 height 7
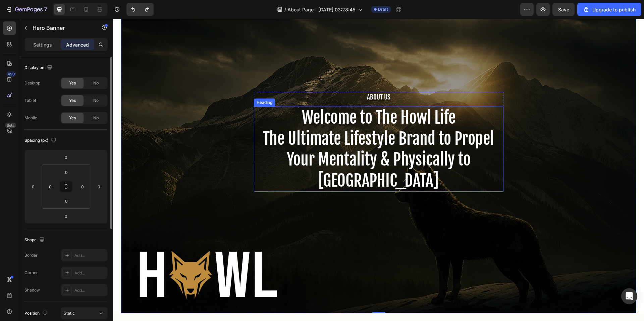
scroll to position [0, 0]
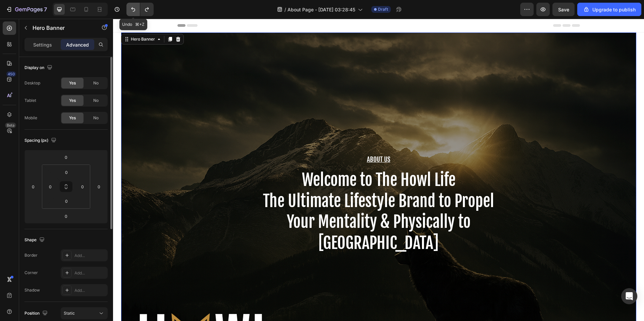
click at [131, 8] on icon "Undo/Redo" at bounding box center [133, 9] width 7 height 7
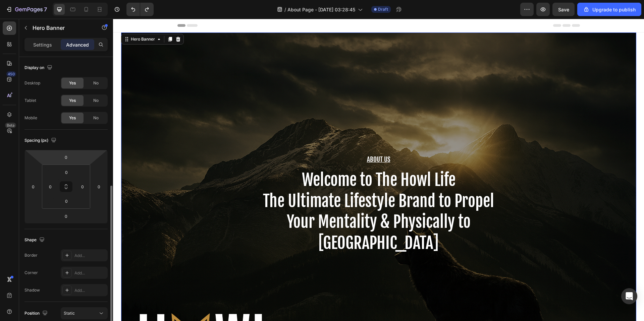
scroll to position [80, 0]
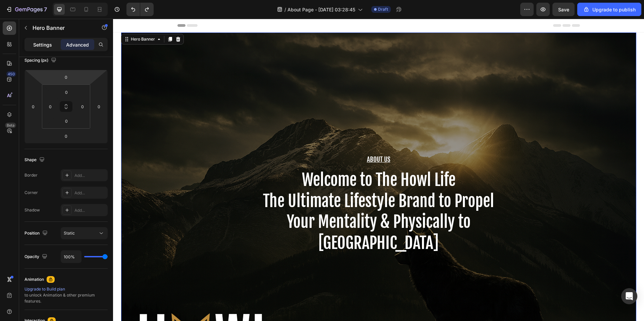
click at [40, 43] on p "Settings" at bounding box center [42, 44] width 19 height 7
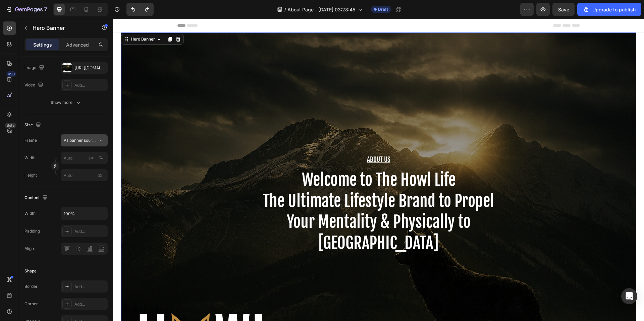
click at [97, 141] on div "As banner source" at bounding box center [84, 140] width 41 height 7
click at [80, 170] on div "Custom" at bounding box center [82, 169] width 39 height 6
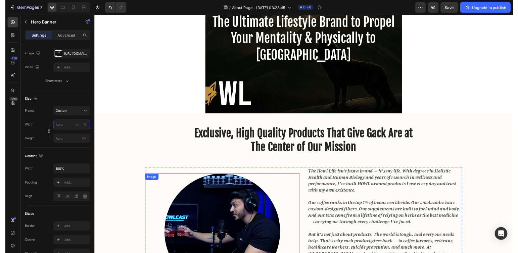
scroll to position [0, 0]
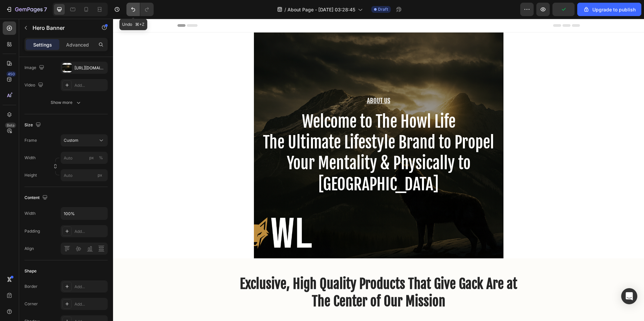
click at [135, 6] on icon "Undo/Redo" at bounding box center [133, 9] width 7 height 7
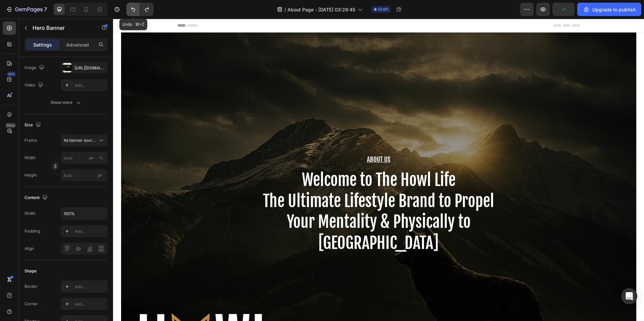
click at [134, 8] on icon "Undo/Redo" at bounding box center [133, 9] width 4 height 4
type input "100"
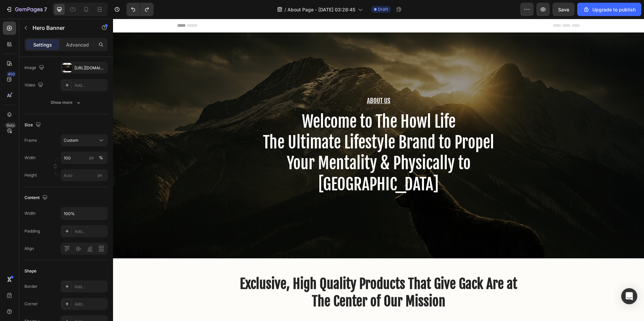
click at [264, 241] on div "About Us Heading Welcome to The Howl Life The Ultimate Lifestyle Brand to Prope…" at bounding box center [378, 146] width 531 height 226
click at [151, 131] on div "About Us Heading Welcome to The Howl Life The Ultimate Lifestyle Brand to Prope…" at bounding box center [378, 146] width 531 height 226
click at [94, 66] on div "[URL][DOMAIN_NAME]" at bounding box center [84, 68] width 47 height 12
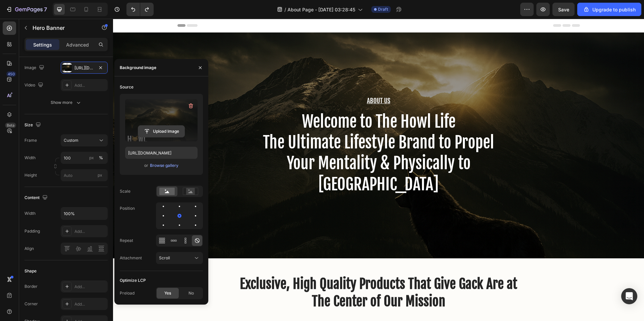
click at [165, 135] on input "file" at bounding box center [161, 131] width 46 height 11
type input "[URL][DOMAIN_NAME]"
click at [77, 143] on span "Custom" at bounding box center [71, 141] width 15 height 6
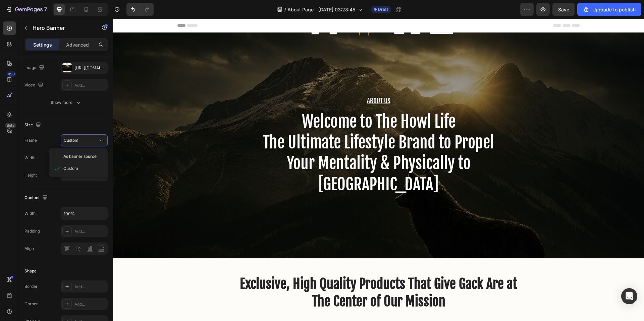
click at [133, 128] on div "About Us Heading Welcome to The Howl Life The Ultimate Lifestyle Brand to Prope…" at bounding box center [378, 146] width 531 height 226
click at [170, 128] on div "About Us Heading Welcome to The Howl Life The Ultimate Lifestyle Brand to Prope…" at bounding box center [378, 146] width 531 height 226
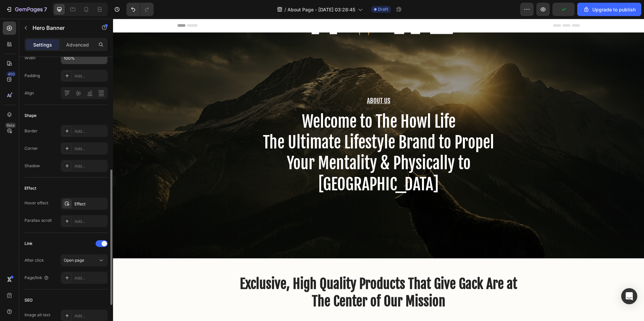
scroll to position [304, 0]
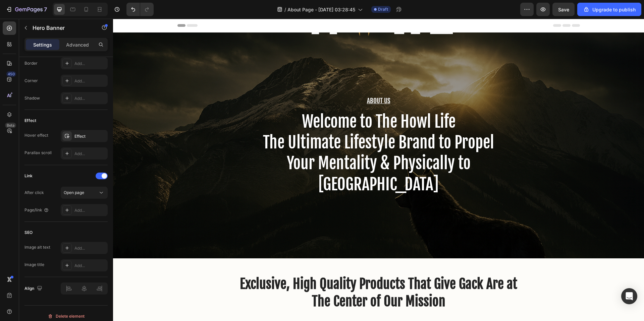
click at [225, 149] on div "About Us Heading Welcome to The Howl Life The Ultimate Lifestyle Brand to Prope…" at bounding box center [378, 146] width 531 height 226
click at [84, 134] on div "Effect" at bounding box center [83, 137] width 19 height 6
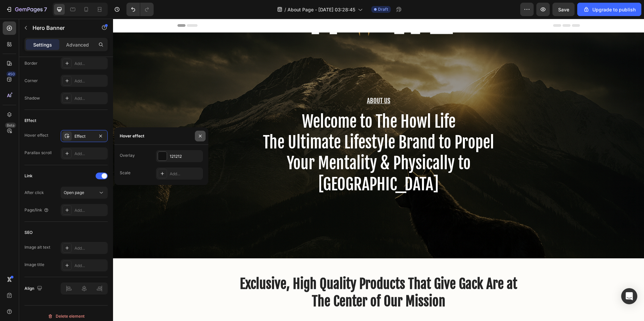
click at [200, 138] on icon "button" at bounding box center [200, 136] width 5 height 5
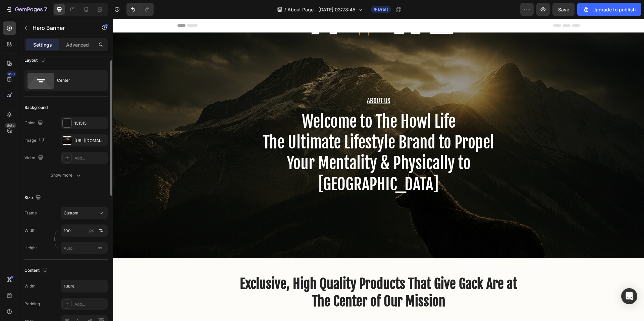
scroll to position [0, 0]
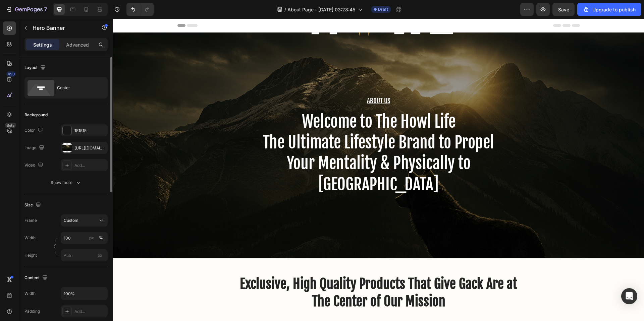
click at [188, 110] on div "About Us Heading Welcome to The Howl Life The Ultimate Lifestyle Brand to Prope…" at bounding box center [378, 146] width 531 height 226
click at [52, 89] on icon at bounding box center [41, 88] width 27 height 16
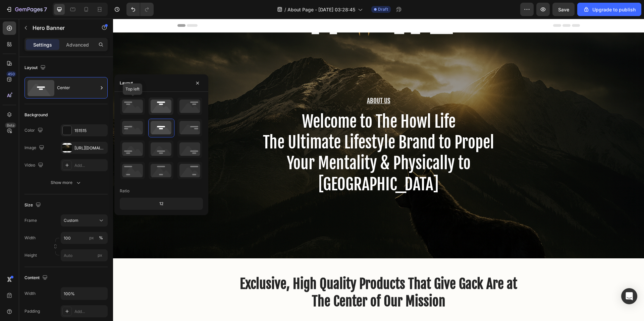
click at [153, 104] on icon at bounding box center [161, 106] width 25 height 17
click at [164, 133] on icon at bounding box center [161, 127] width 25 height 17
click at [162, 150] on icon at bounding box center [161, 149] width 25 height 17
click at [161, 110] on icon at bounding box center [161, 106] width 25 height 17
click at [175, 73] on div "About Us Heading Welcome to The Howl Life The Ultimate Lifestyle Brand to Prope…" at bounding box center [378, 146] width 531 height 226
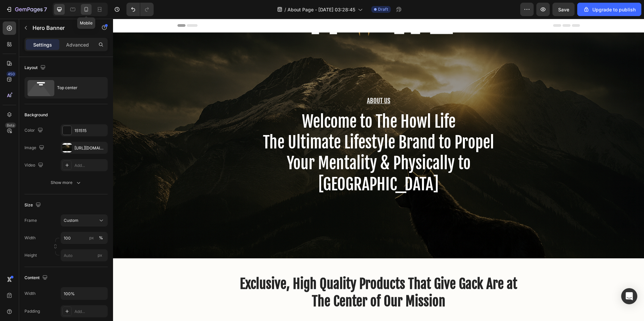
click at [86, 8] on icon at bounding box center [86, 9] width 7 height 7
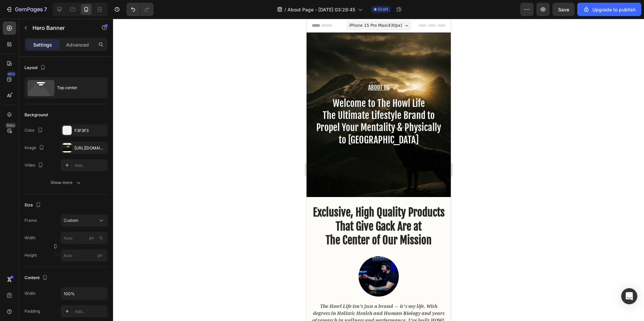
click at [399, 44] on div "About Us Heading Welcome to The Howl Life The Ultimate Lifestyle Brand to Prope…" at bounding box center [378, 115] width 144 height 165
click at [77, 148] on div "[URL][DOMAIN_NAME]" at bounding box center [83, 148] width 19 height 6
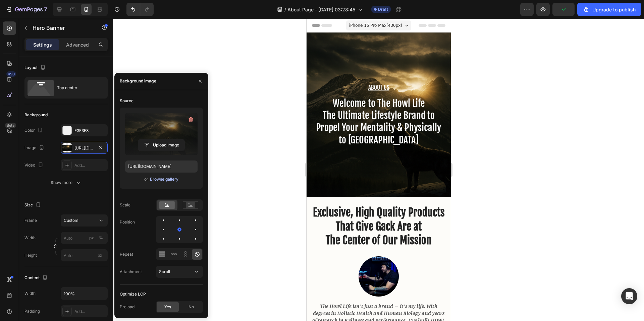
click at [168, 180] on div "Browse gallery" at bounding box center [164, 179] width 29 height 6
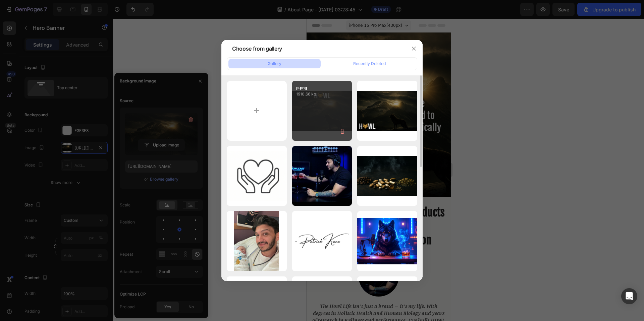
click at [299, 103] on div "p.png 1910.66 kb" at bounding box center [322, 111] width 60 height 60
type input "[URL][DOMAIN_NAME]"
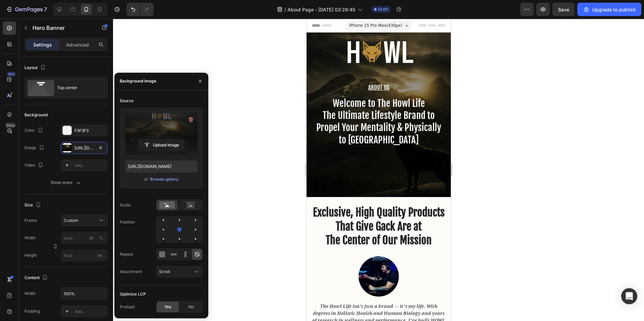
click at [492, 161] on div at bounding box center [378, 170] width 531 height 303
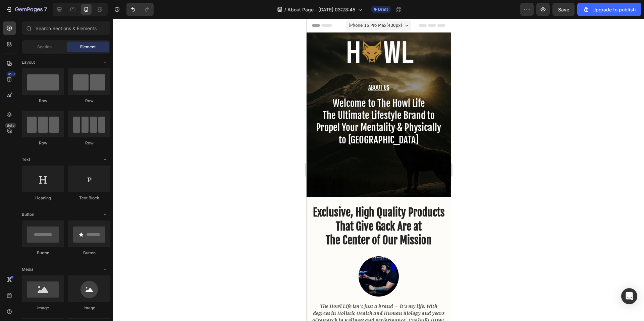
click at [489, 142] on div at bounding box center [378, 170] width 531 height 303
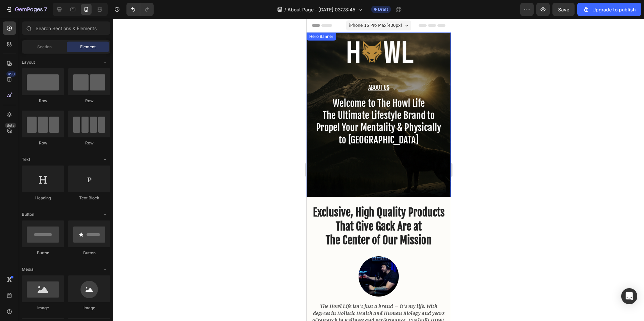
click at [414, 178] on div "About Us Heading Welcome to The Howl Life The Ultimate Lifestyle Brand to Prope…" at bounding box center [378, 115] width 144 height 165
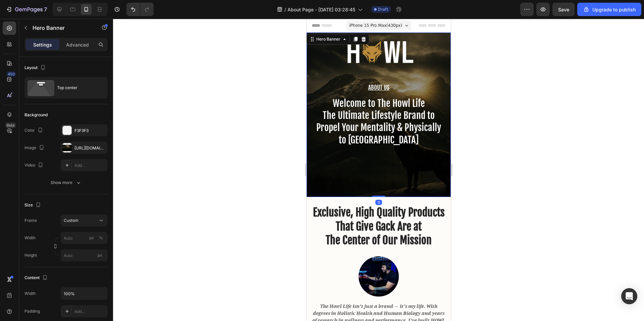
drag, startPoint x: 381, startPoint y: 197, endPoint x: 378, endPoint y: 166, distance: 31.0
click at [378, 166] on div "About Us Heading Welcome to The Howl Life The Ultimate Lifestyle Brand to Prope…" at bounding box center [378, 115] width 144 height 165
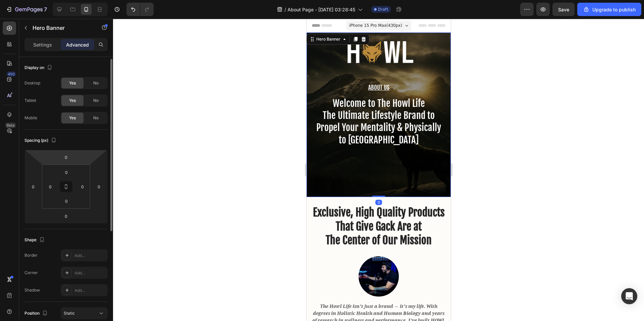
scroll to position [75, 0]
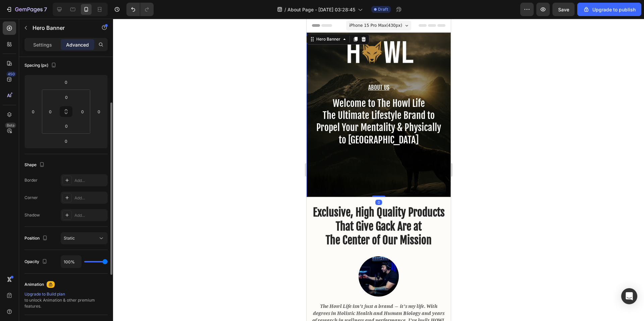
click at [353, 173] on div "About Us Heading Welcome to The Howl Life The Ultimate Lifestyle Brand to Prope…" at bounding box center [378, 115] width 144 height 165
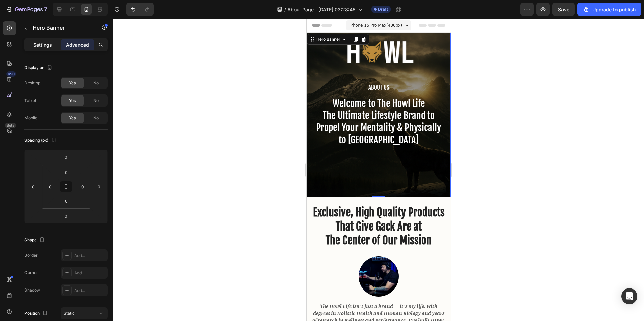
click at [42, 48] on p "Settings" at bounding box center [42, 44] width 19 height 7
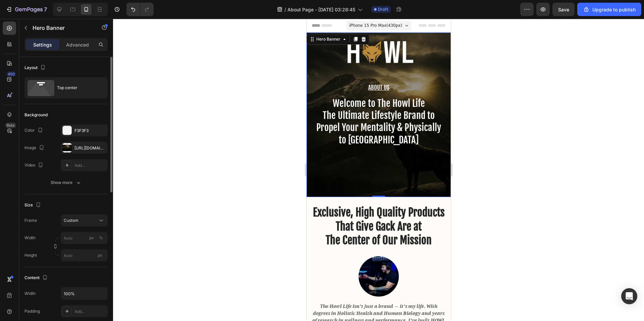
scroll to position [57, 0]
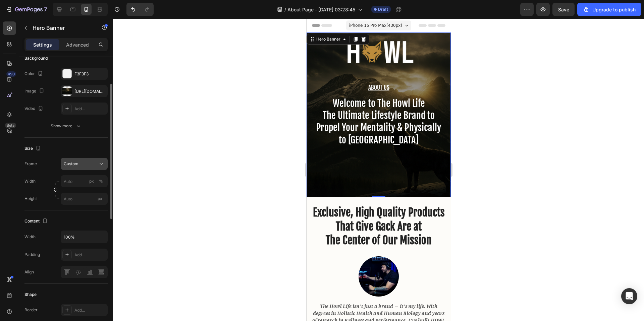
click at [91, 167] on div "Custom" at bounding box center [80, 164] width 33 height 6
click at [157, 158] on div at bounding box center [378, 170] width 531 height 303
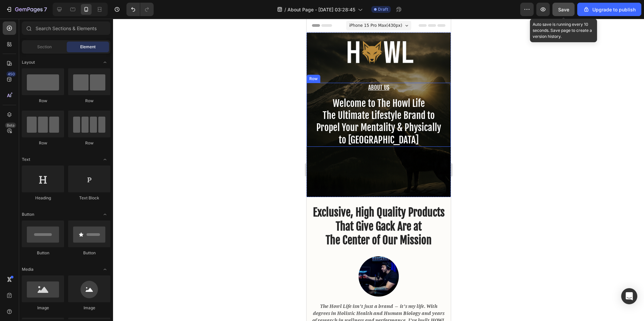
click at [565, 12] on span "Save" at bounding box center [563, 10] width 11 height 6
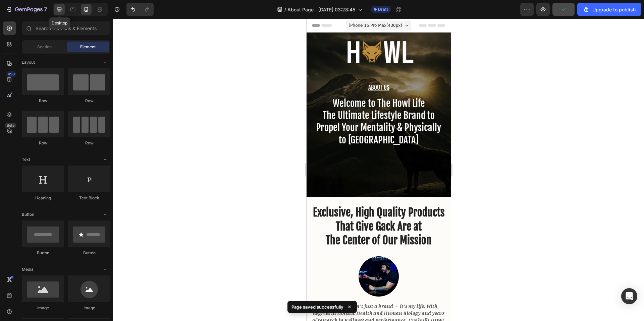
click at [63, 11] on div at bounding box center [59, 9] width 11 height 11
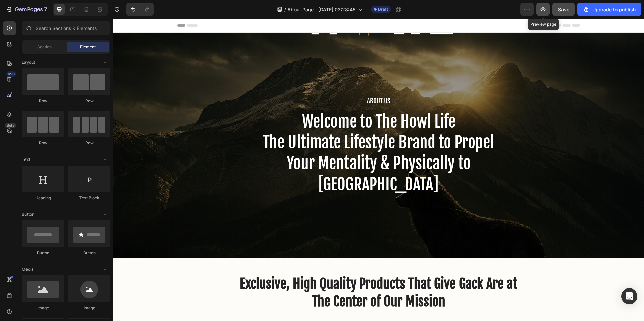
click at [544, 10] on icon "button" at bounding box center [543, 9] width 5 height 4
click at [563, 13] on button "Save" at bounding box center [564, 9] width 22 height 13
click at [544, 12] on icon "button" at bounding box center [543, 9] width 7 height 7
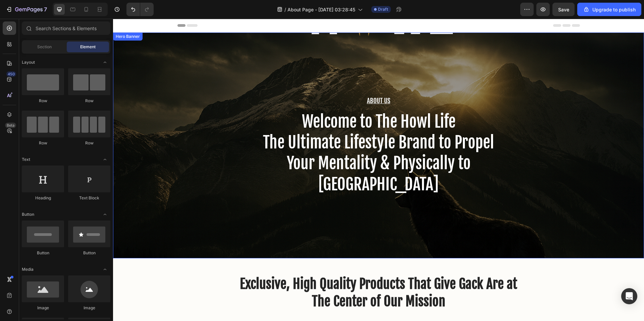
click at [545, 137] on div "About Us Heading Welcome to The Howl Life The Ultimate Lifestyle Brand to Prope…" at bounding box center [378, 146] width 531 height 226
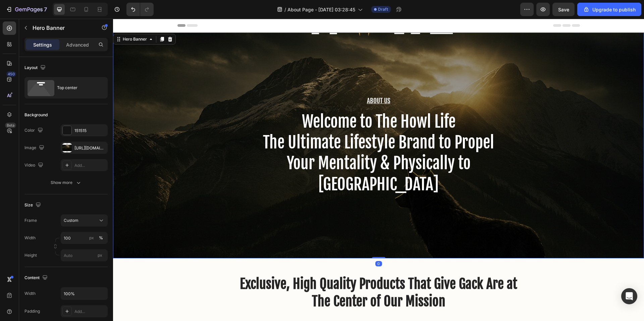
click at [405, 79] on div "About Us Heading Welcome to The Howl Life The Ultimate Lifestyle Brand to Prope…" at bounding box center [378, 146] width 531 height 226
click at [74, 146] on div "[URL][DOMAIN_NAME]" at bounding box center [83, 148] width 19 height 6
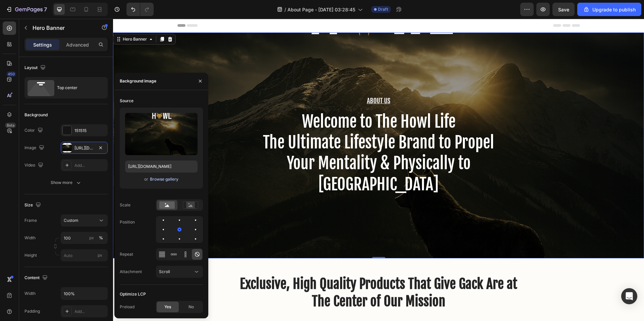
click at [164, 181] on div "Browse gallery" at bounding box center [164, 179] width 29 height 6
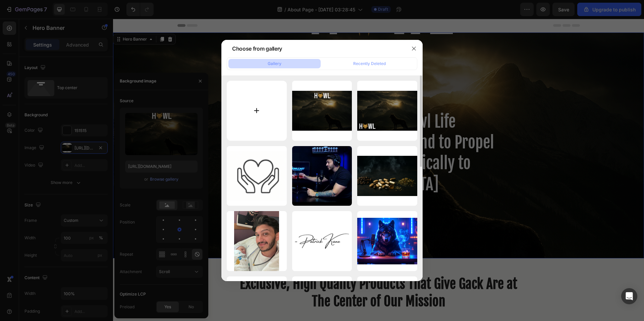
click at [247, 107] on input "file" at bounding box center [257, 111] width 60 height 60
type input "C:\fakepath\p.png"
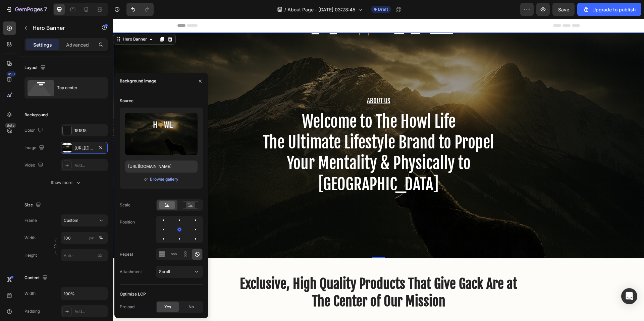
type input "[URL][DOMAIN_NAME]"
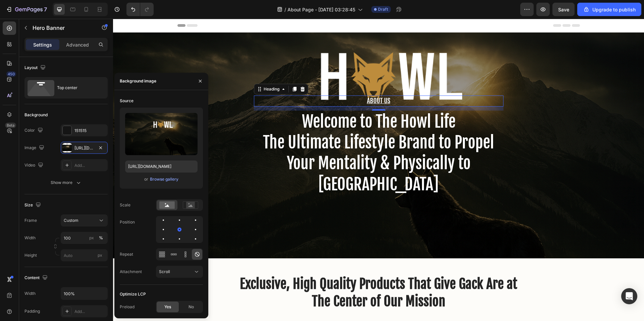
click at [372, 99] on p "About Us" at bounding box center [379, 101] width 248 height 10
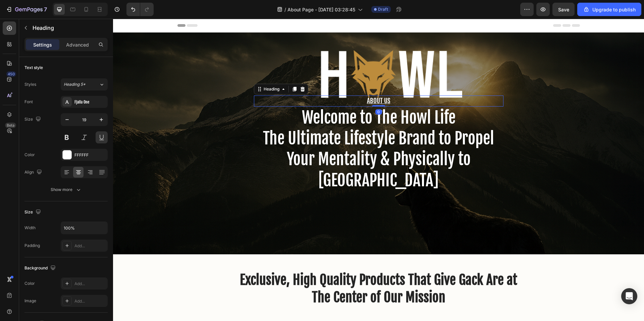
drag, startPoint x: 376, startPoint y: 109, endPoint x: 377, endPoint y: 83, distance: 26.2
click at [377, 84] on div "About Us Heading 0 Welcome to The Howl Life The Ultimate Lifestyle Brand to Pro…" at bounding box center [378, 144] width 531 height 222
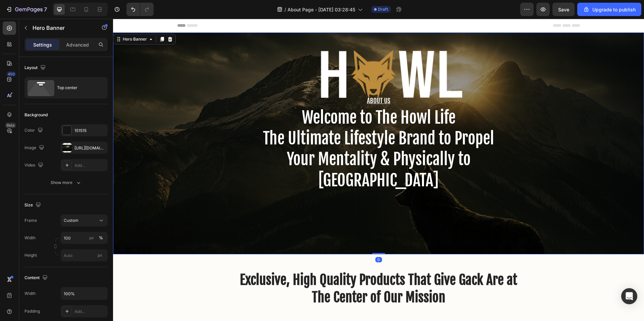
click at [375, 76] on div "About Us Heading Welcome to The Howl Life The Ultimate Lifestyle Brand to Prope…" at bounding box center [378, 144] width 531 height 222
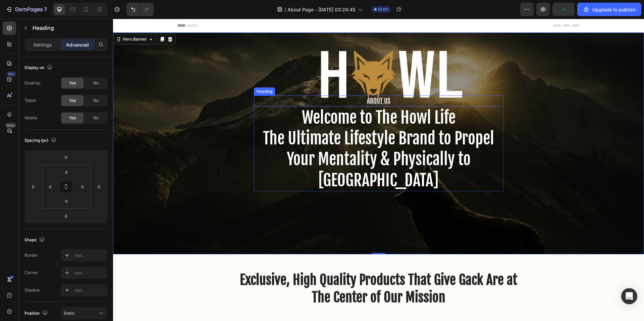
click at [381, 101] on p "About Us" at bounding box center [379, 101] width 248 height 10
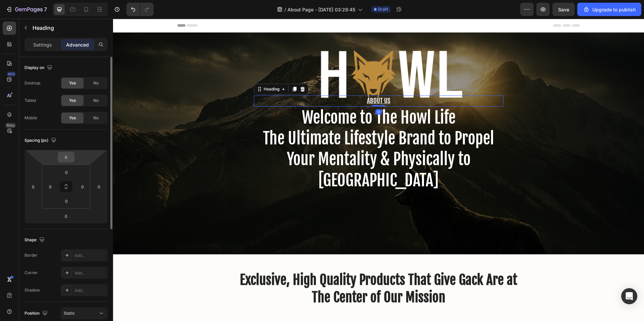
click at [71, 156] on input "0" at bounding box center [65, 157] width 13 height 10
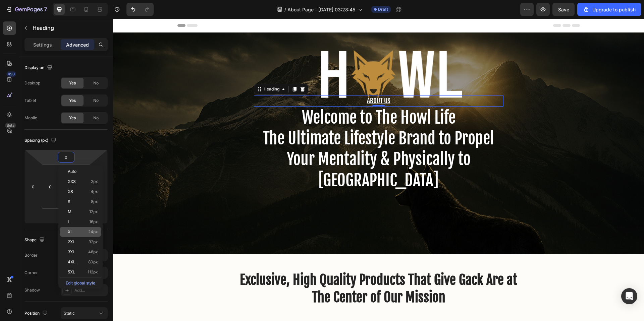
click at [91, 234] on span "24px" at bounding box center [93, 232] width 10 height 5
type input "24"
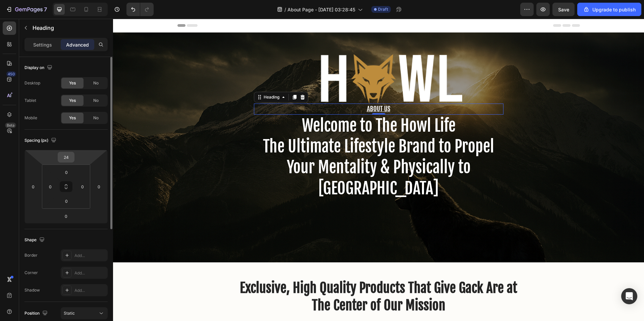
click at [69, 155] on input "24" at bounding box center [65, 157] width 13 height 10
click at [54, 0] on html "7 / About Page - [DATE] 03:28:45 Draft Preview Save Upgrade to publish 450 Beta…" at bounding box center [322, 0] width 644 height 0
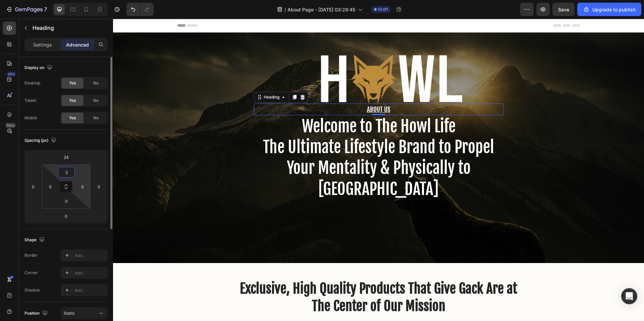
type input "24"
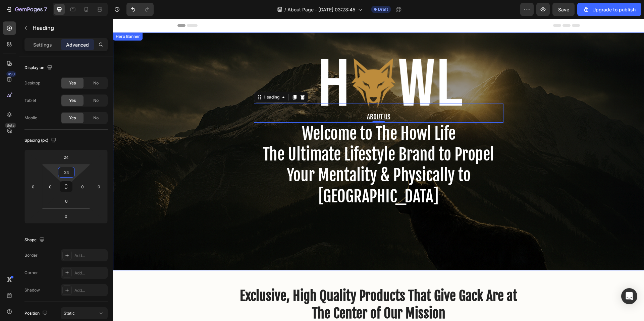
click at [561, 220] on div "About Us Heading 0 Welcome to The Howl Life The Ultimate Lifestyle Brand to Pro…" at bounding box center [378, 152] width 531 height 238
click at [379, 113] on p "About Us" at bounding box center [379, 117] width 248 height 10
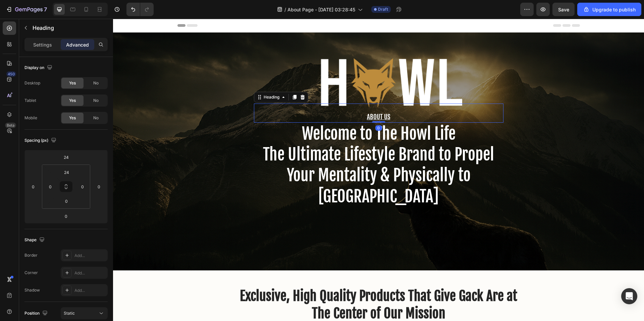
click at [379, 115] on p "About Us" at bounding box center [379, 117] width 248 height 10
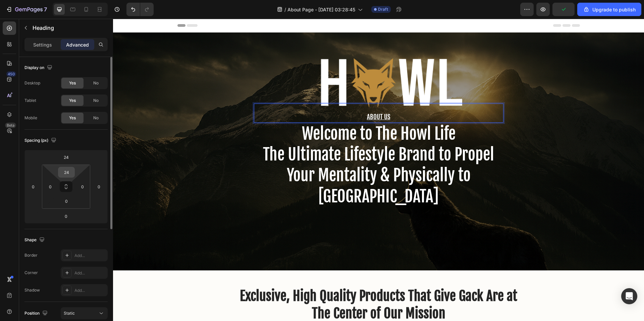
click at [60, 175] on input "24" at bounding box center [66, 172] width 13 height 10
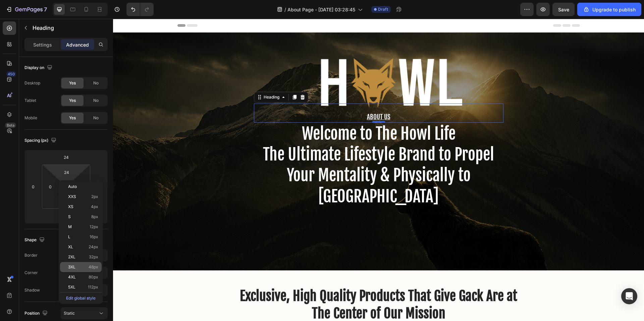
click at [92, 266] on span "48px" at bounding box center [94, 267] width 10 height 5
type input "48"
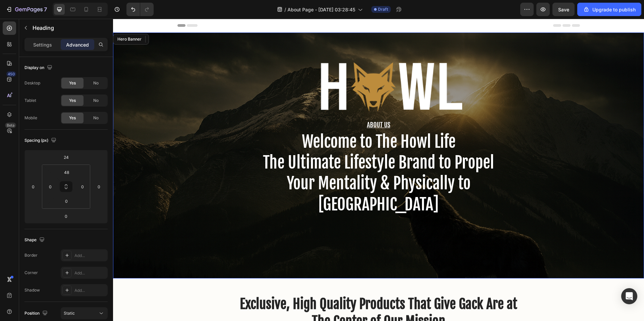
click at [252, 240] on div "About Us Heading 0 Welcome to The Howl Life The Ultimate Lifestyle Brand to Pro…" at bounding box center [378, 156] width 531 height 246
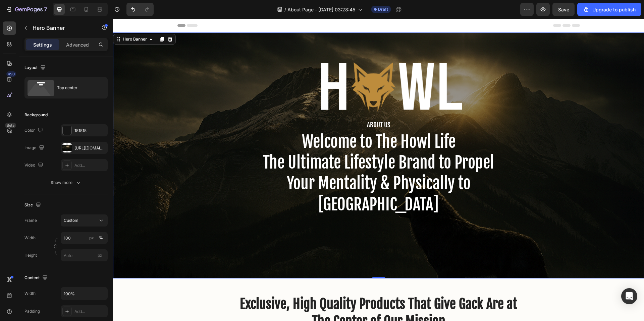
click at [537, 202] on div "About Us Heading Welcome to The Howl Life The Ultimate Lifestyle Brand to Prope…" at bounding box center [378, 156] width 531 height 246
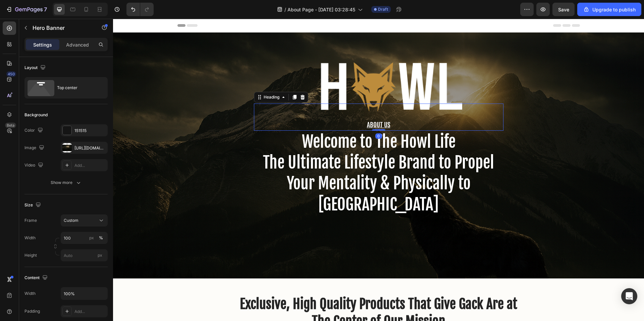
click at [375, 124] on h2 "About Us" at bounding box center [379, 125] width 250 height 11
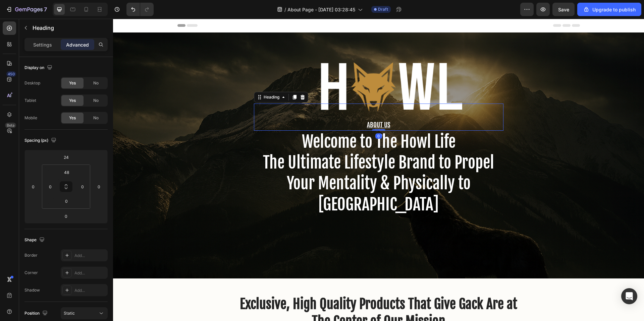
click at [375, 124] on h2 "About Us" at bounding box center [379, 125] width 250 height 11
click at [380, 123] on p "About Us" at bounding box center [379, 125] width 248 height 10
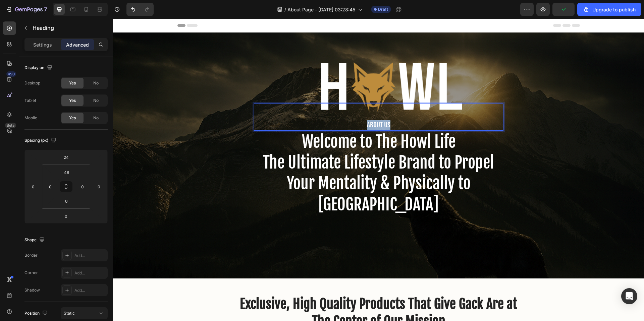
click at [380, 123] on p "About Us" at bounding box center [379, 125] width 248 height 10
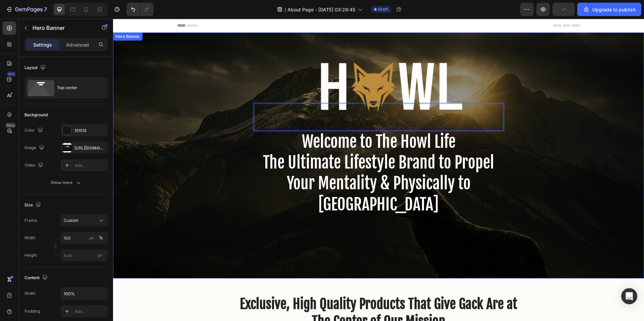
click at [530, 208] on div "Heading 0 Welcome to The Howl Life The Ultimate Lifestyle Brand to Propel Your …" at bounding box center [378, 156] width 531 height 246
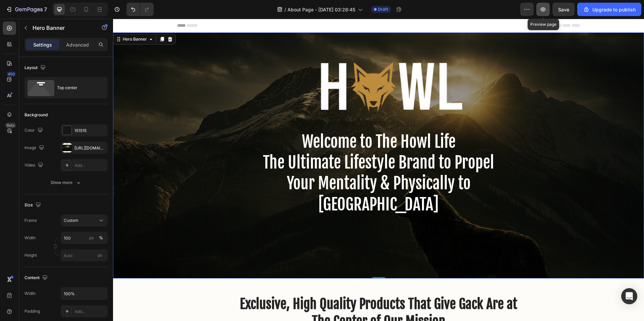
click at [546, 8] on icon "button" at bounding box center [543, 9] width 7 height 7
click at [562, 12] on span "Save" at bounding box center [563, 10] width 11 height 6
click at [86, 11] on icon at bounding box center [87, 9] width 4 height 5
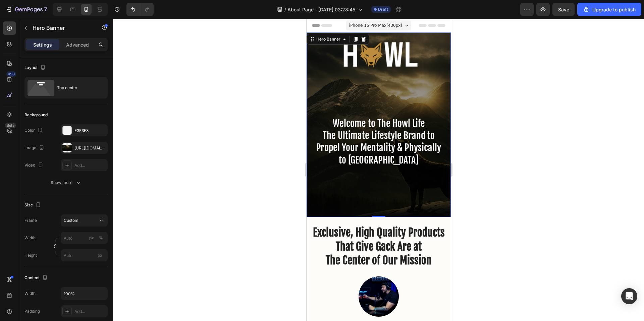
click at [467, 199] on div at bounding box center [378, 170] width 531 height 303
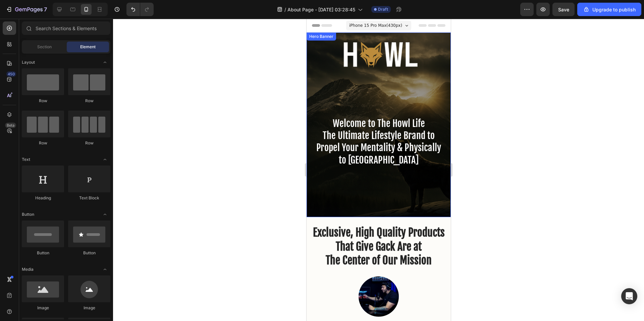
click at [397, 185] on div "Heading Welcome to The Howl Life The Ultimate Lifestyle Brand to Propel Your Me…" at bounding box center [378, 125] width 144 height 185
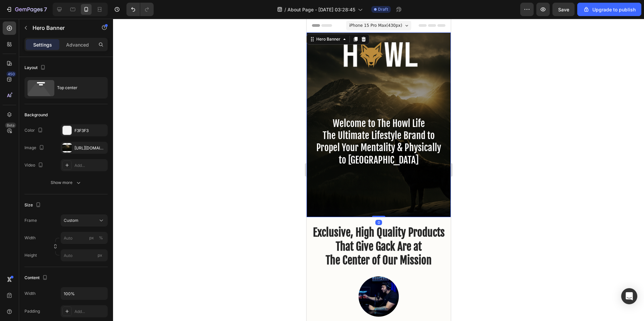
drag, startPoint x: 379, startPoint y: 216, endPoint x: 379, endPoint y: 162, distance: 54.0
click at [379, 162] on div "Heading Welcome to The Howl Life The Ultimate Lifestyle Brand to Propel Your Me…" at bounding box center [378, 125] width 144 height 185
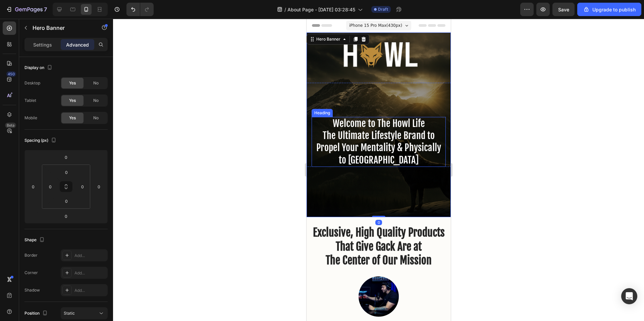
click at [479, 139] on div at bounding box center [378, 170] width 531 height 303
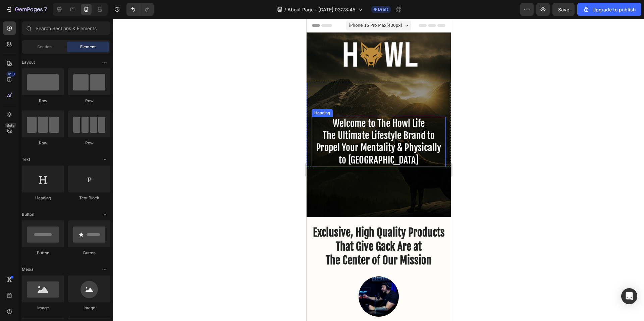
click at [515, 263] on div at bounding box center [378, 170] width 531 height 303
click at [458, 247] on div at bounding box center [378, 170] width 531 height 303
click at [486, 170] on div at bounding box center [378, 170] width 531 height 303
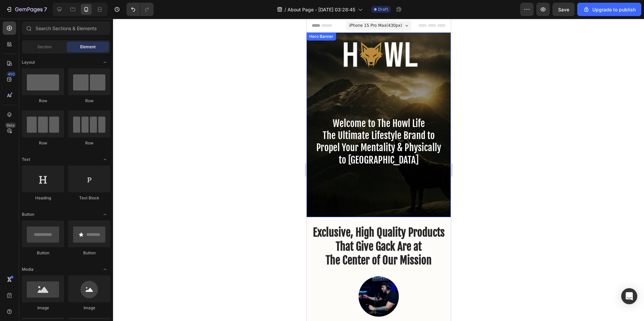
click at [415, 78] on div "Heading Welcome to The Howl Life The Ultimate Lifestyle Brand to Propel Your Me…" at bounding box center [378, 125] width 144 height 185
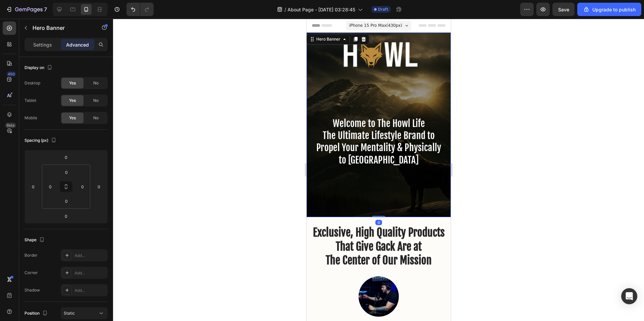
click at [558, 125] on div at bounding box center [378, 170] width 531 height 303
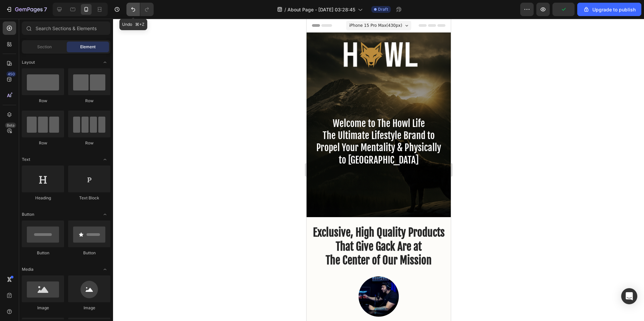
click at [135, 10] on icon "Undo/Redo" at bounding box center [133, 9] width 4 height 4
click at [60, 8] on icon at bounding box center [59, 9] width 7 height 7
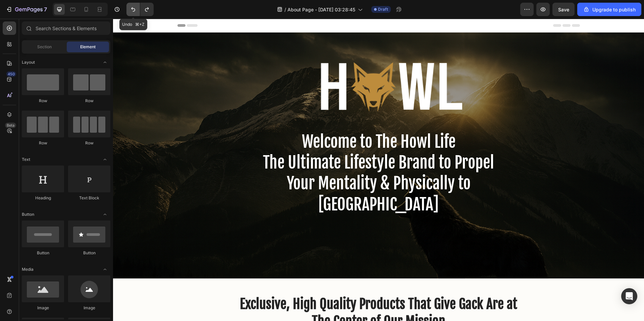
click at [133, 9] on icon "Undo/Redo" at bounding box center [133, 9] width 7 height 7
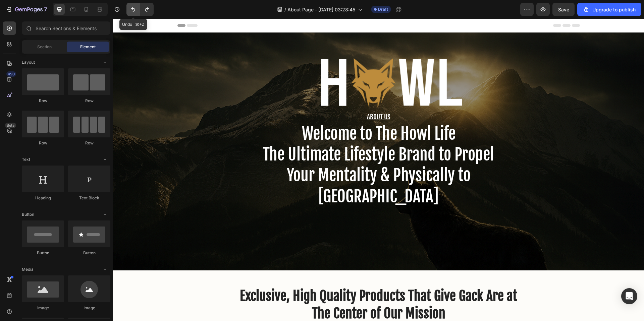
click at [133, 9] on icon "Undo/Redo" at bounding box center [133, 9] width 7 height 7
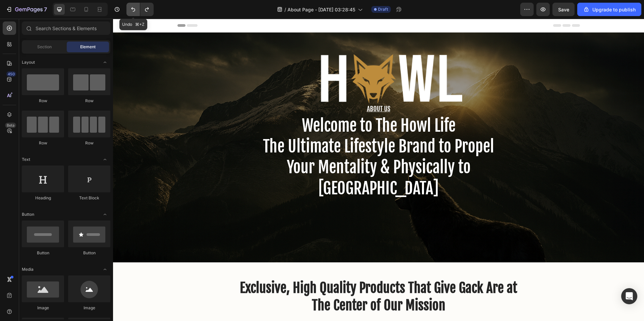
click at [133, 9] on icon "Undo/Redo" at bounding box center [133, 9] width 7 height 7
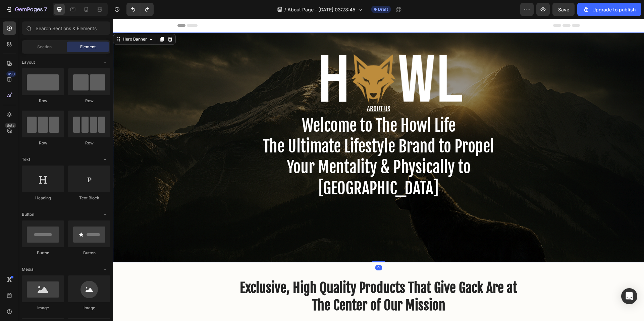
click at [256, 62] on div "About Us Heading Welcome to The Howl Life The Ultimate Lifestyle Brand to Prope…" at bounding box center [378, 148] width 531 height 230
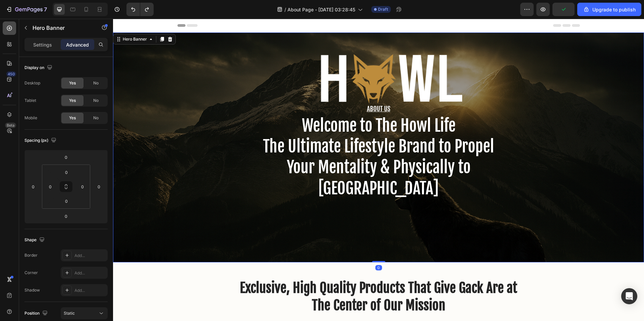
click at [13, 28] on div at bounding box center [9, 27] width 13 height 13
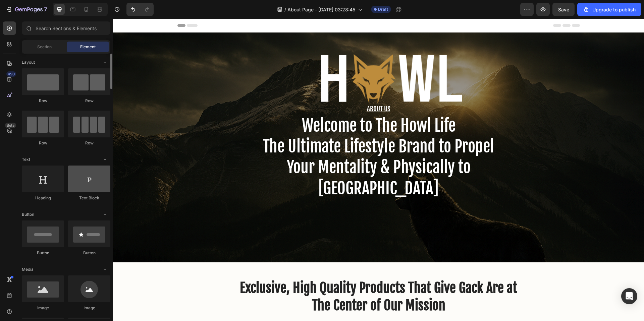
scroll to position [16, 0]
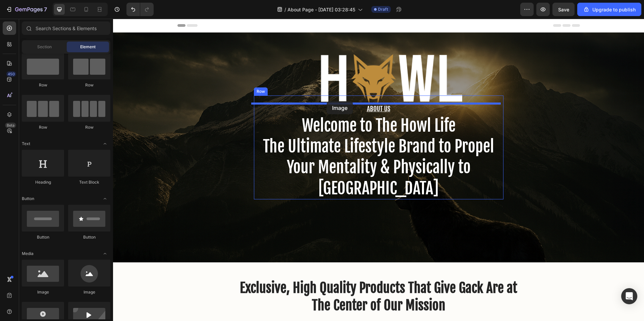
drag, startPoint x: 203, startPoint y: 299, endPoint x: 327, endPoint y: 101, distance: 233.0
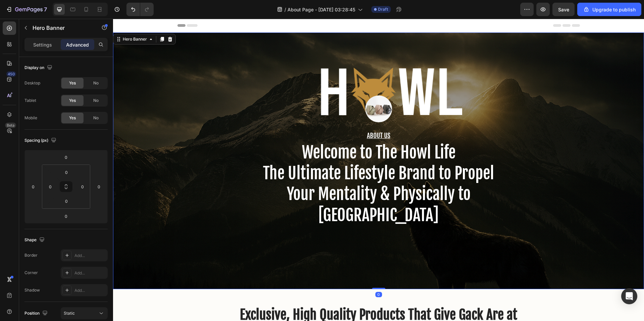
click at [423, 81] on div "Image About Us Heading Welcome to The Howl Life The Ultimate Lifestyle Brand to…" at bounding box center [378, 161] width 531 height 257
click at [141, 108] on div "Image About Us Heading Welcome to The Howl Life The Ultimate Lifestyle Brand to…" at bounding box center [378, 161] width 531 height 257
drag, startPoint x: 134, startPoint y: 93, endPoint x: 183, endPoint y: 94, distance: 49.0
click at [134, 93] on div "Image About Us Heading Welcome to The Howl Life The Ultimate Lifestyle Brand to…" at bounding box center [378, 161] width 531 height 257
click at [46, 45] on p "Settings" at bounding box center [42, 44] width 19 height 7
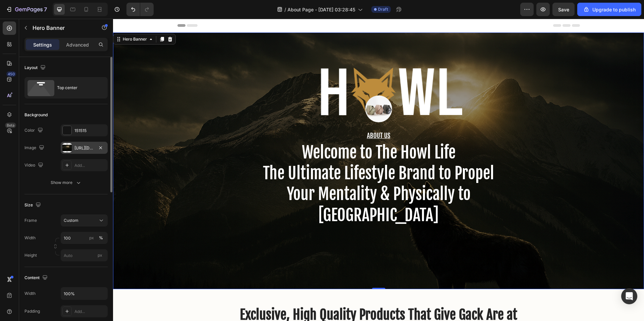
click at [85, 149] on div "[URL][DOMAIN_NAME]" at bounding box center [83, 148] width 19 height 6
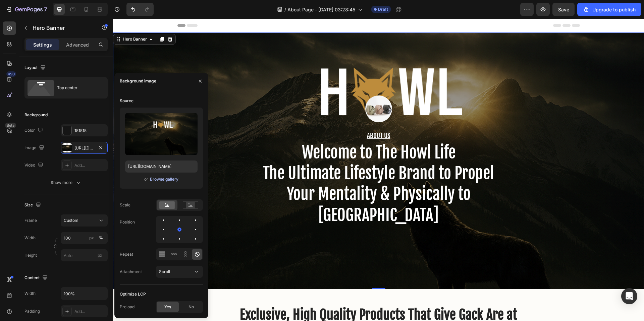
click at [159, 179] on div "Browse gallery" at bounding box center [164, 179] width 29 height 6
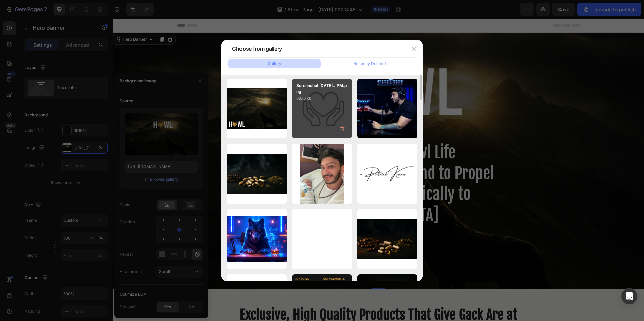
scroll to position [146, 0]
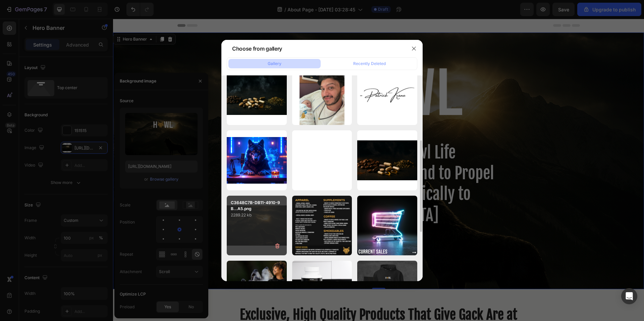
click at [246, 226] on div "C3648C7B-DB11-4910-9B...A5.png 2289.22 kb" at bounding box center [257, 226] width 60 height 60
type input "[URL][DOMAIN_NAME]"
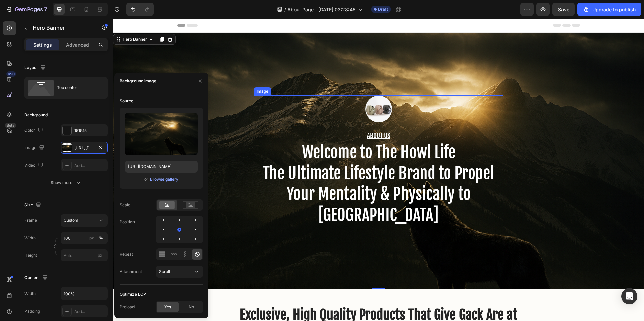
click at [377, 107] on img at bounding box center [378, 109] width 27 height 27
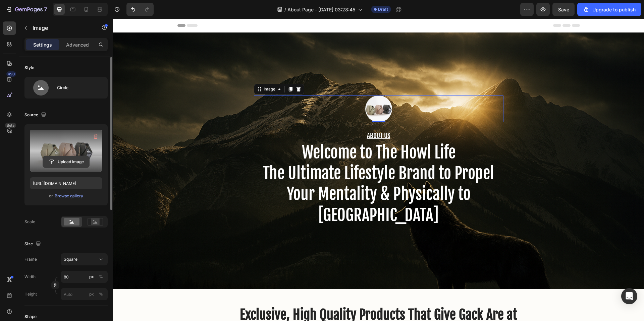
click at [64, 165] on input "file" at bounding box center [66, 161] width 46 height 11
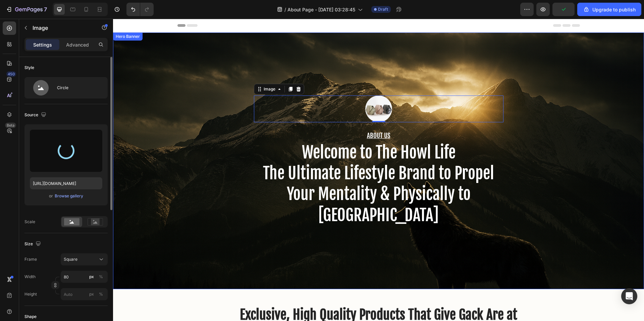
type input "[URL][DOMAIN_NAME]"
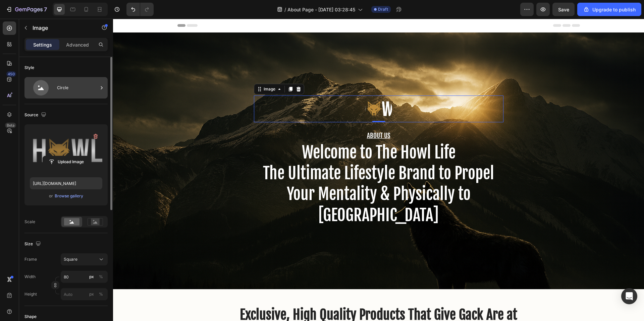
click at [62, 93] on div "Circle" at bounding box center [77, 87] width 41 height 15
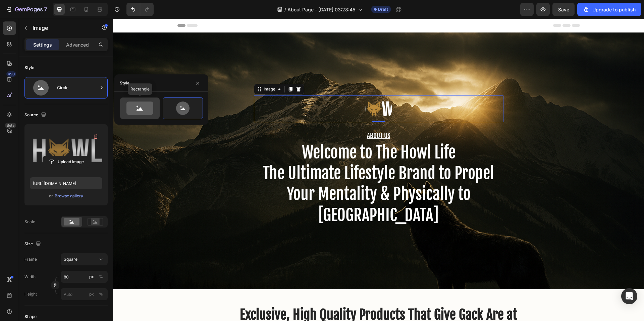
click at [148, 108] on icon at bounding box center [139, 108] width 27 height 13
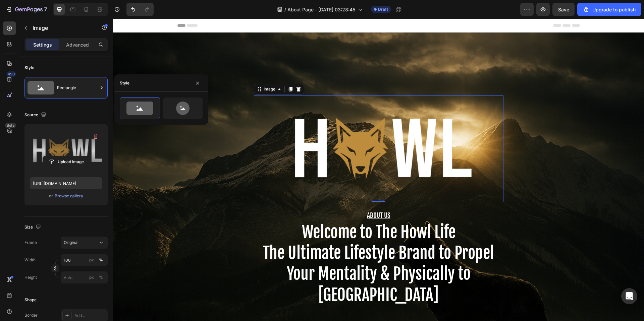
scroll to position [75, 0]
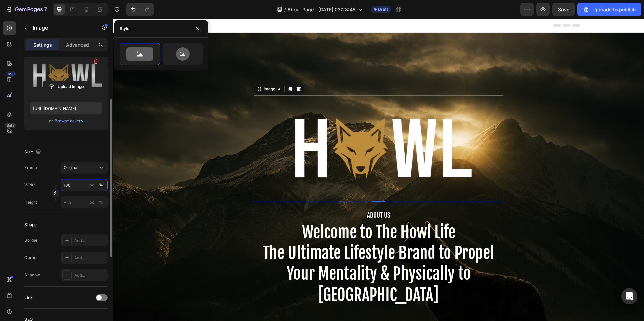
click at [64, 188] on input "100" at bounding box center [84, 185] width 47 height 12
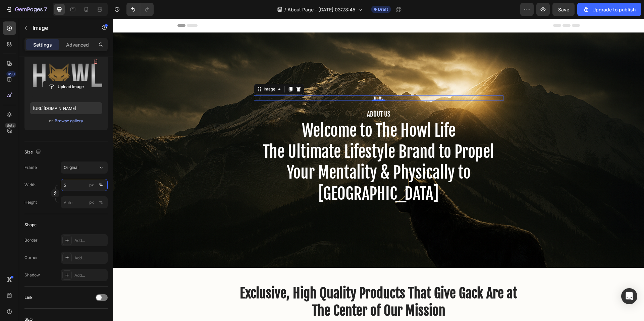
type input "50"
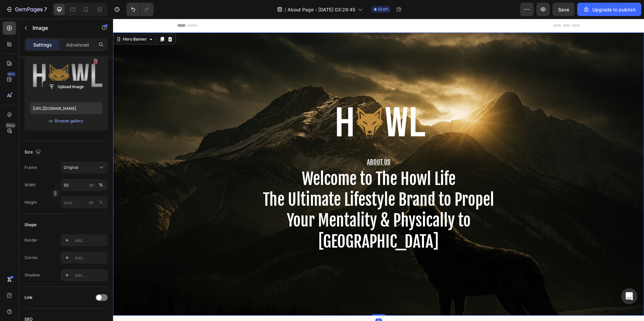
click at [559, 199] on div "Image About Us Heading Welcome to The Howl Life The Ultimate Lifestyle Brand to…" at bounding box center [378, 174] width 531 height 283
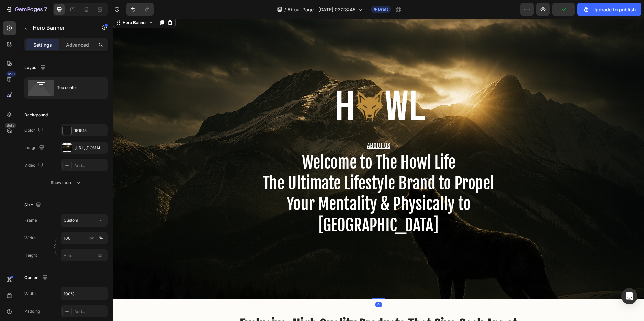
scroll to position [15, 0]
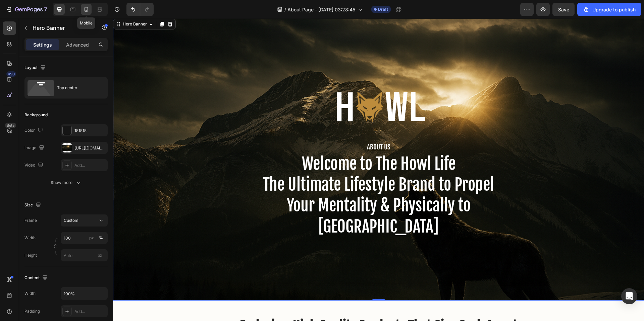
click at [81, 11] on div at bounding box center [86, 9] width 11 height 11
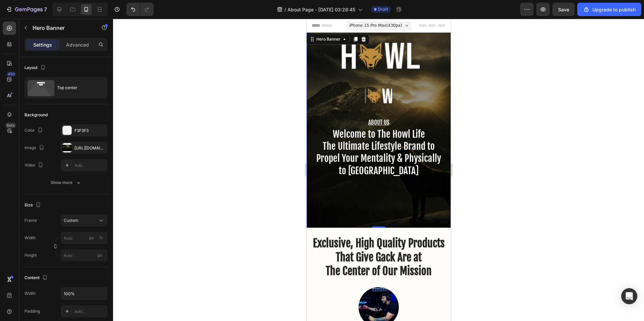
click at [441, 58] on div "Image About Us Heading Welcome to The Howl Life The Ultimate Lifestyle Brand to…" at bounding box center [378, 131] width 144 height 196
click at [373, 95] on img at bounding box center [378, 96] width 27 height 27
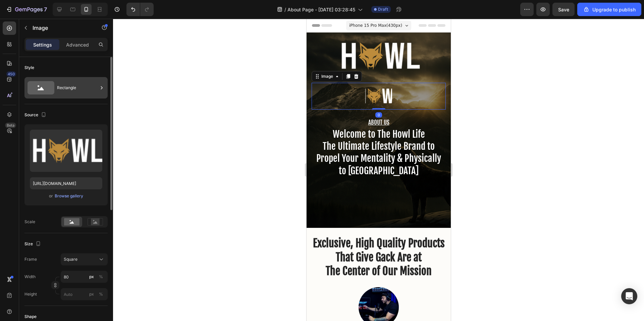
click at [66, 91] on div "Rectangle" at bounding box center [77, 87] width 41 height 15
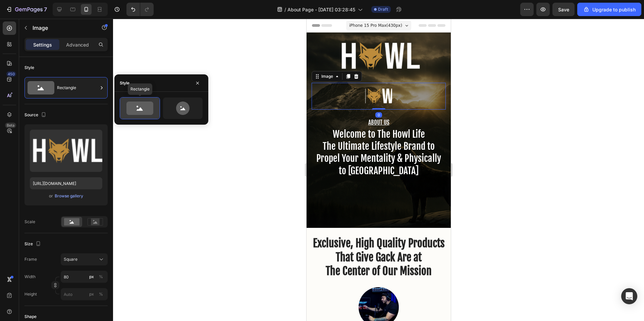
click at [139, 109] on icon at bounding box center [140, 109] width 6 height 3
click at [184, 113] on icon at bounding box center [182, 108] width 13 height 13
click at [154, 110] on icon at bounding box center [140, 108] width 32 height 13
type input "100"
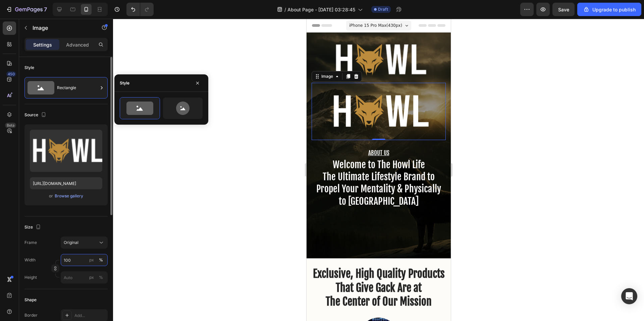
click at [77, 255] on input "100" at bounding box center [84, 260] width 47 height 12
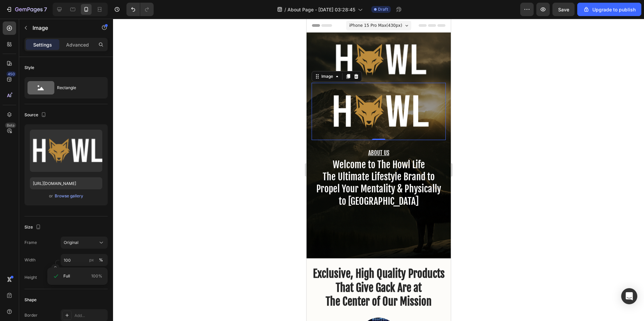
click at [129, 253] on div at bounding box center [378, 170] width 531 height 303
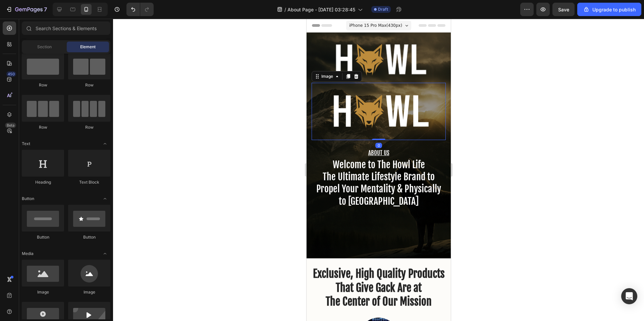
click at [385, 108] on img at bounding box center [378, 111] width 134 height 57
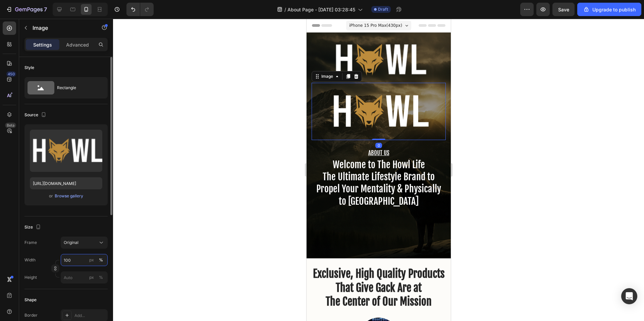
click at [66, 265] on input "100" at bounding box center [84, 260] width 47 height 12
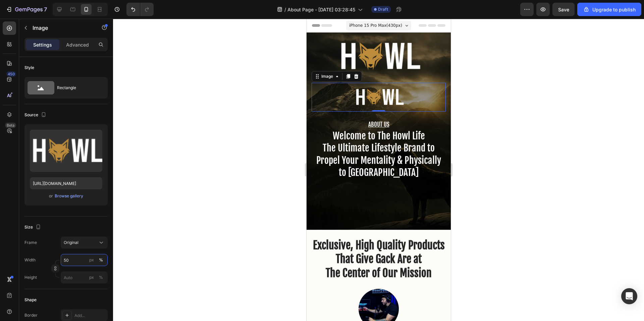
type input "50"
click at [531, 168] on div at bounding box center [378, 170] width 531 height 303
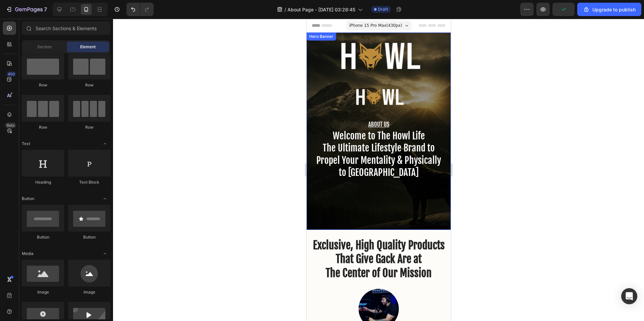
click at [425, 79] on div "Image About Us Heading Welcome to The Howl Life The Ultimate Lifestyle Brand to…" at bounding box center [378, 132] width 144 height 198
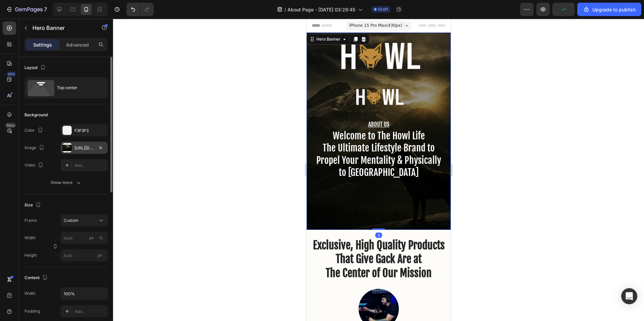
click at [77, 146] on div "[URL][DOMAIN_NAME]" at bounding box center [83, 148] width 19 height 6
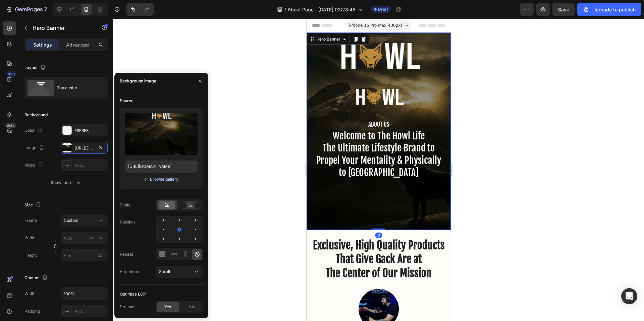
click at [162, 178] on div "Browse gallery" at bounding box center [164, 179] width 29 height 6
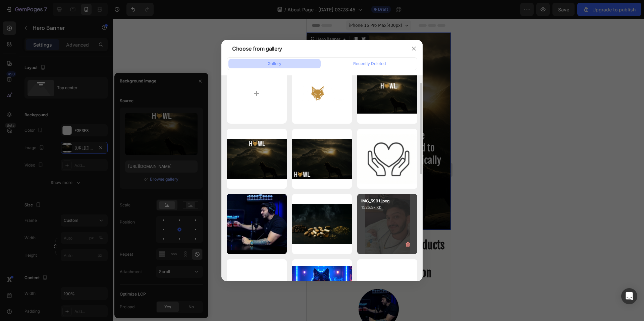
scroll to position [190, 0]
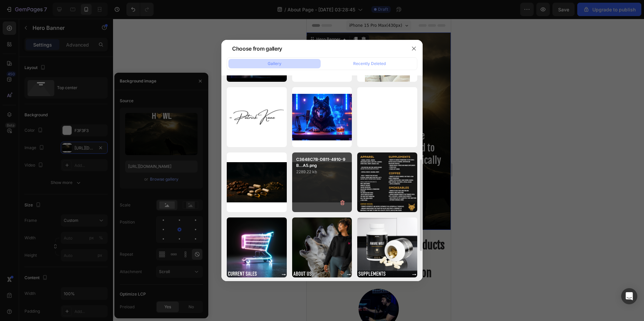
click at [317, 190] on div "C3648C7B-DB11-4910-9B...A5.png 2289.22 kb" at bounding box center [322, 183] width 60 height 60
type input "[URL][DOMAIN_NAME]"
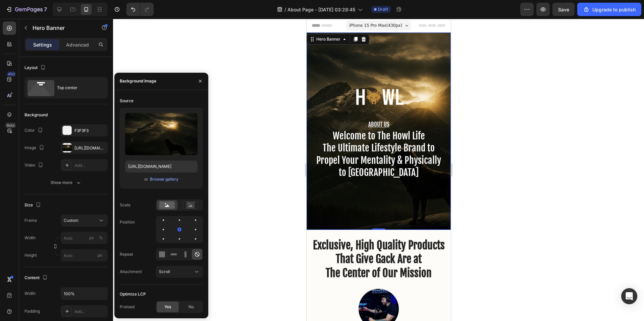
click at [504, 184] on div at bounding box center [378, 170] width 531 height 303
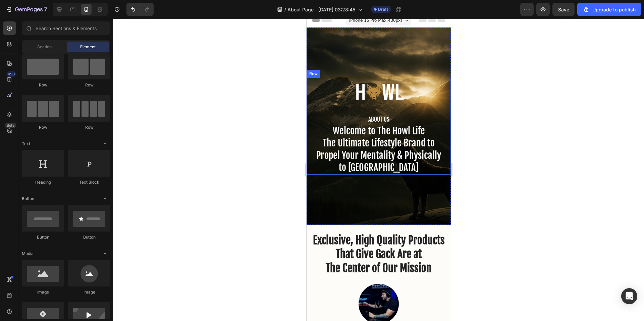
scroll to position [0, 0]
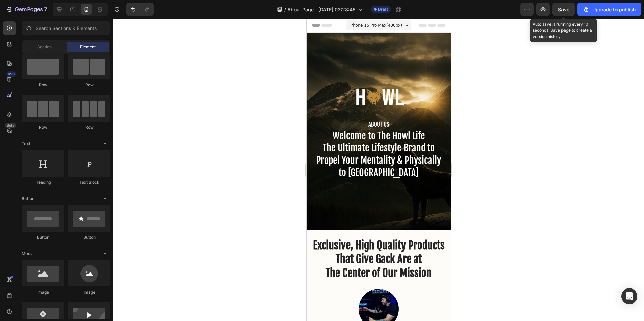
click at [567, 10] on span "Save" at bounding box center [563, 10] width 11 height 6
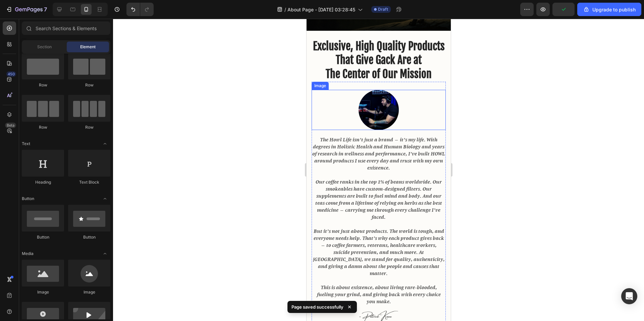
scroll to position [207, 0]
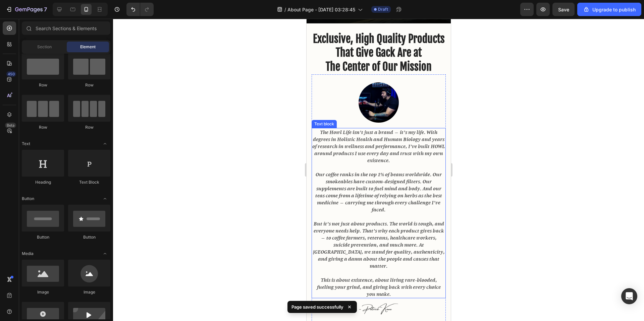
click at [494, 252] on div at bounding box center [378, 170] width 531 height 303
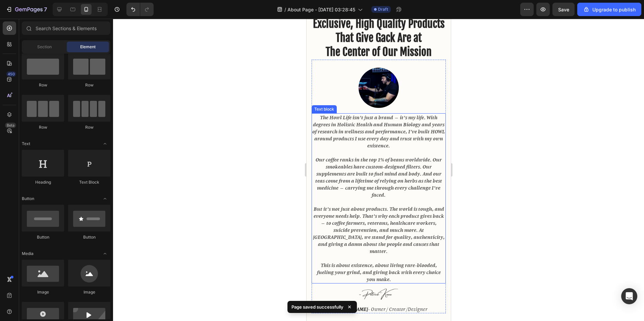
scroll to position [221, 0]
click at [362, 195] on p "Our coffee ranks in the top 1% of beans worldwide. Our smokeables have custom-d…" at bounding box center [378, 177] width 133 height 42
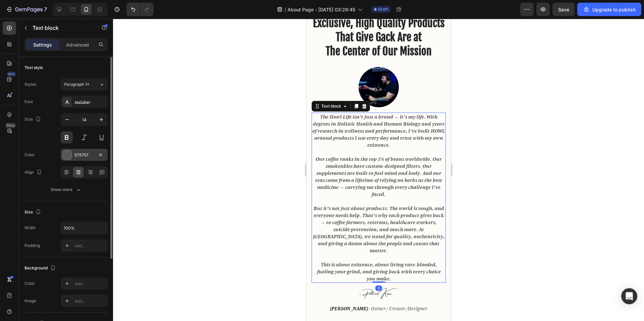
click at [66, 152] on div at bounding box center [67, 155] width 9 height 9
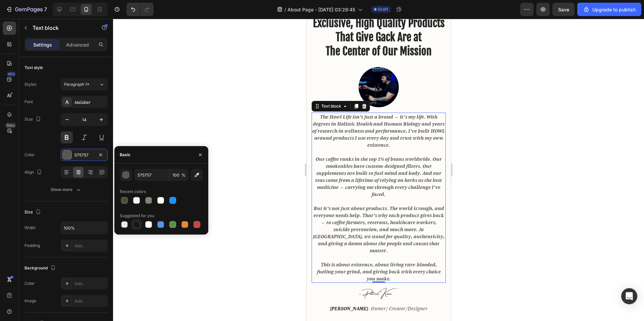
click at [137, 224] on div at bounding box center [136, 224] width 7 height 7
type input "151515"
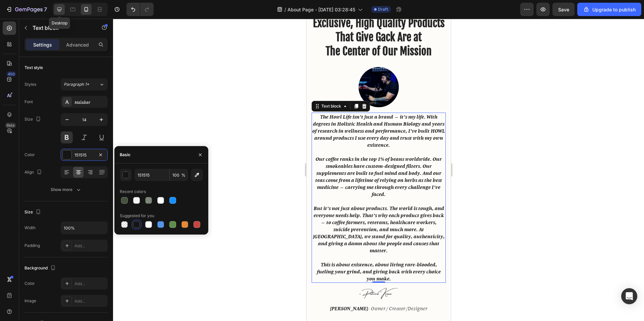
click at [57, 10] on icon at bounding box center [59, 9] width 4 height 4
type input "16"
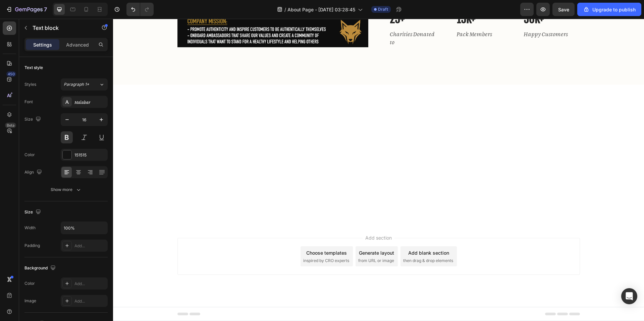
scroll to position [768, 0]
click at [72, 156] on div "575757" at bounding box center [84, 155] width 47 height 12
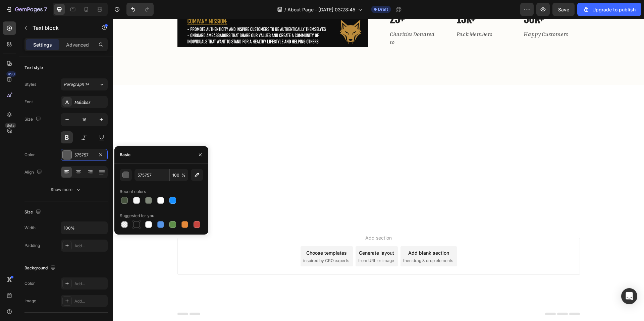
click at [140, 224] on div at bounding box center [137, 225] width 8 height 8
type input "151515"
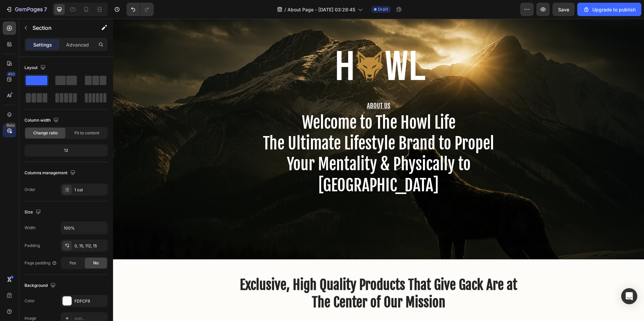
scroll to position [0, 0]
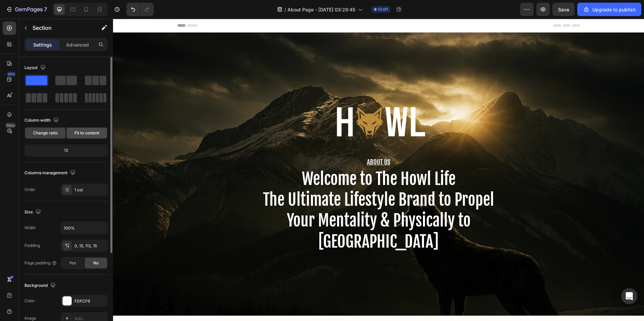
click at [80, 132] on span "Fit to content" at bounding box center [86, 133] width 25 height 6
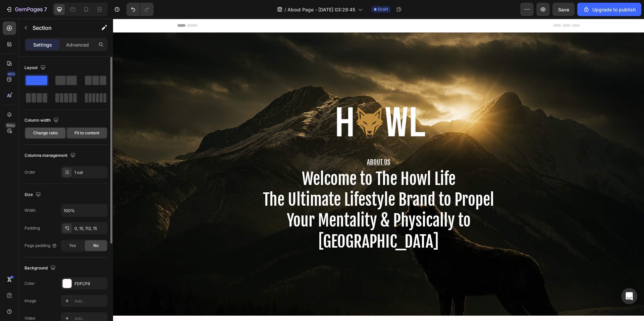
click at [54, 133] on span "Change ratio" at bounding box center [45, 133] width 24 height 6
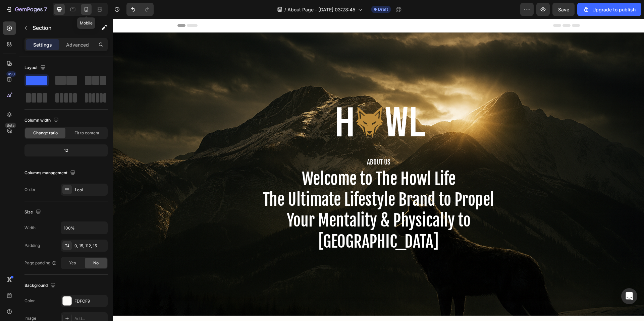
click at [88, 8] on icon at bounding box center [87, 9] width 4 height 5
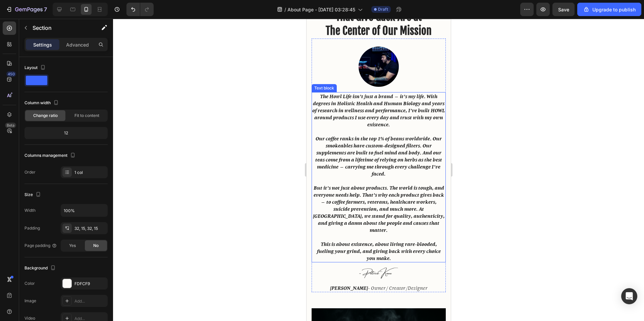
scroll to position [389, 0]
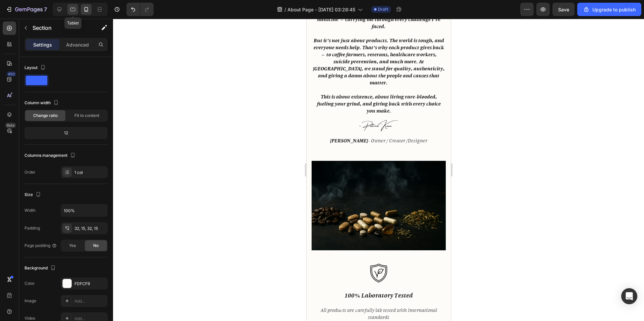
click at [70, 9] on icon at bounding box center [72, 10] width 5 height 4
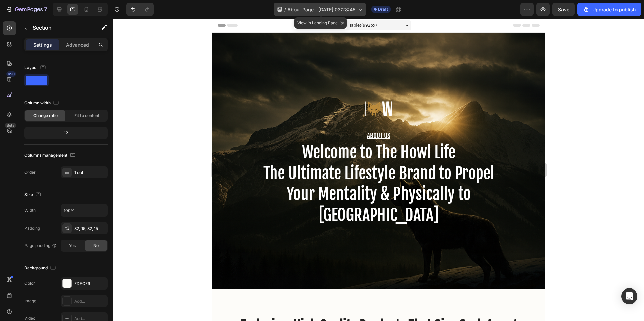
click at [363, 7] on icon at bounding box center [360, 9] width 7 height 7
click at [136, 127] on div at bounding box center [378, 170] width 531 height 303
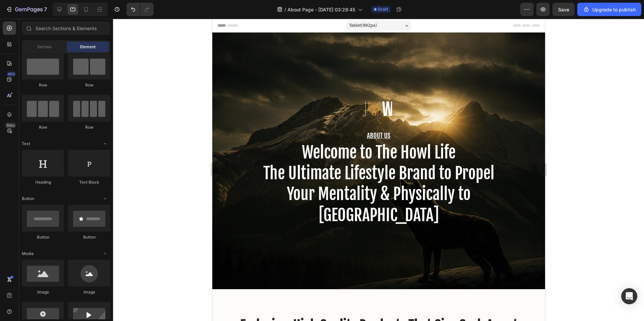
click at [169, 116] on div at bounding box center [378, 170] width 531 height 303
click at [381, 114] on img at bounding box center [378, 109] width 27 height 27
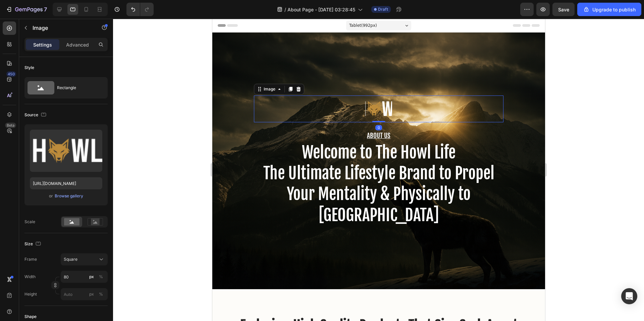
click at [380, 111] on img at bounding box center [378, 109] width 27 height 27
click at [550, 12] on div "Preview Save Upgrade to publish" at bounding box center [580, 9] width 121 height 13
click at [541, 10] on icon "button" at bounding box center [543, 9] width 7 height 7
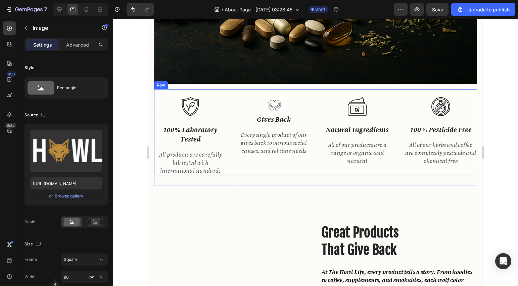
scroll to position [628, 0]
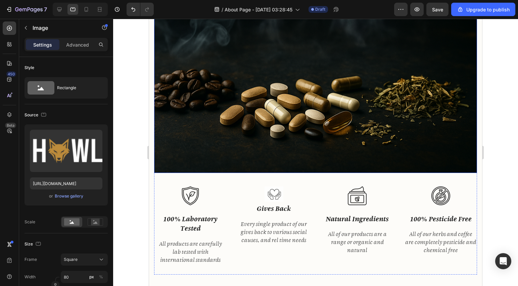
click at [239, 132] on img at bounding box center [315, 65] width 323 height 215
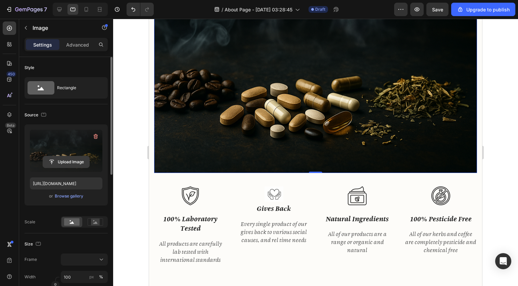
click at [66, 163] on input "file" at bounding box center [66, 161] width 46 height 11
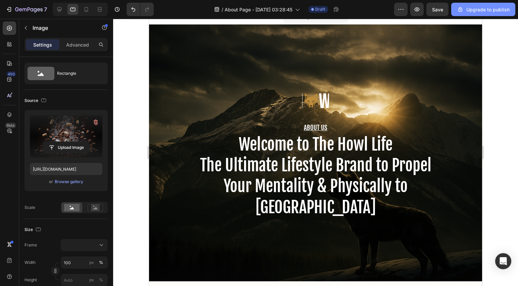
scroll to position [0, 0]
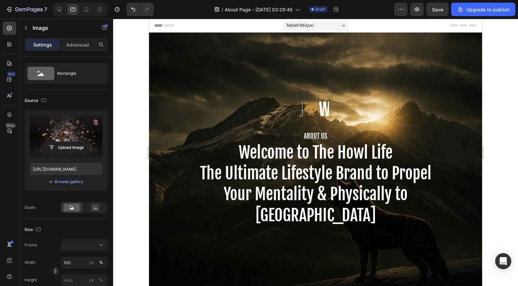
click at [437, 10] on span "Save" at bounding box center [437, 10] width 11 height 6
click at [413, 11] on button "button" at bounding box center [416, 9] width 13 height 13
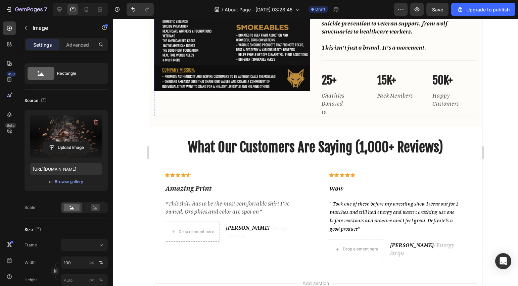
scroll to position [1069, 0]
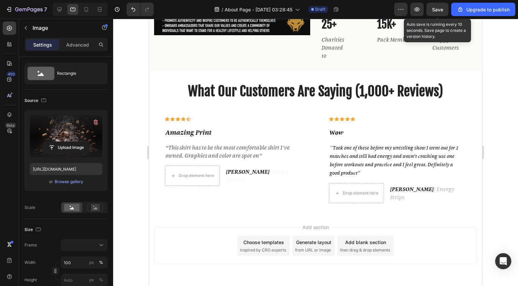
click at [432, 12] on div "Save" at bounding box center [437, 9] width 11 height 7
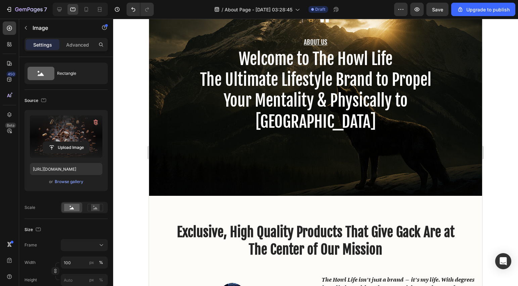
scroll to position [0, 0]
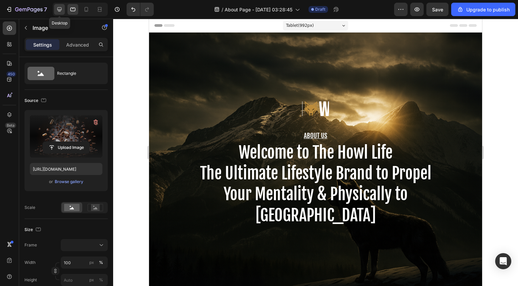
click at [59, 10] on icon at bounding box center [59, 9] width 4 height 4
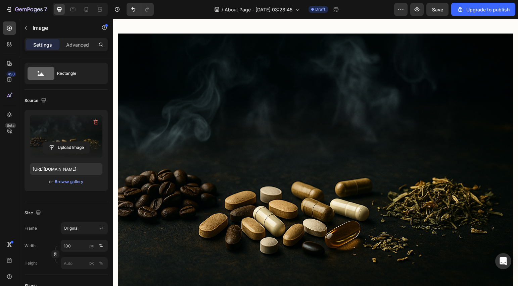
scroll to position [548, 0]
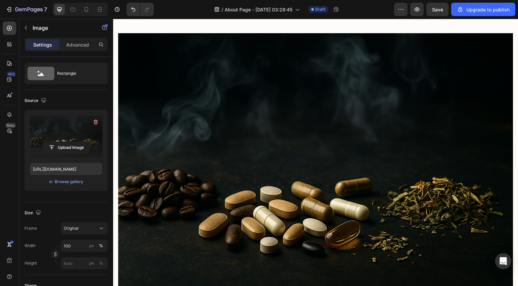
click at [306, 138] on img at bounding box center [315, 164] width 395 height 263
click at [68, 182] on div "Browse gallery" at bounding box center [69, 182] width 29 height 6
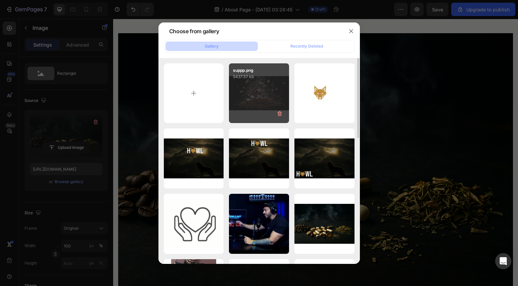
click at [267, 94] on div "suppp.png 5437.57 kb" at bounding box center [259, 93] width 60 height 60
type input "[URL][DOMAIN_NAME]"
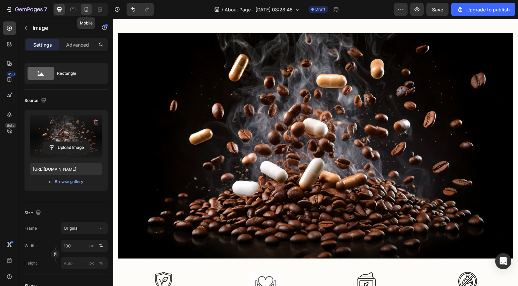
click at [84, 7] on icon at bounding box center [86, 9] width 7 height 7
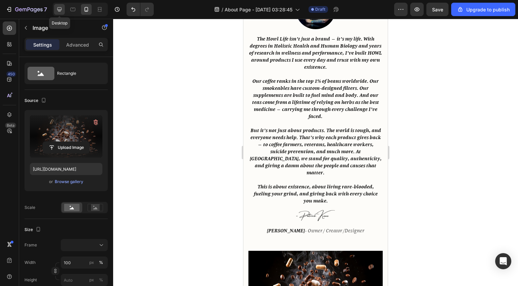
click at [58, 8] on icon at bounding box center [59, 9] width 7 height 7
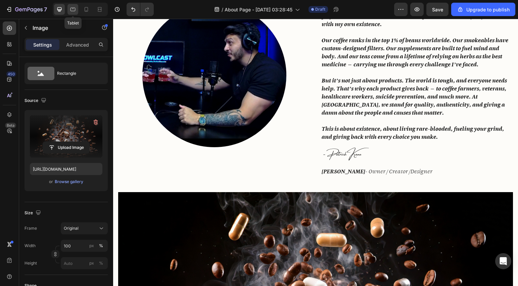
click at [74, 10] on icon at bounding box center [72, 9] width 7 height 7
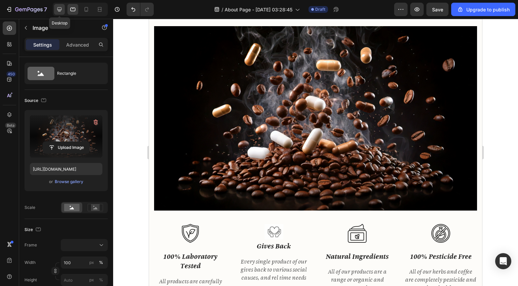
click at [59, 8] on icon at bounding box center [59, 9] width 7 height 7
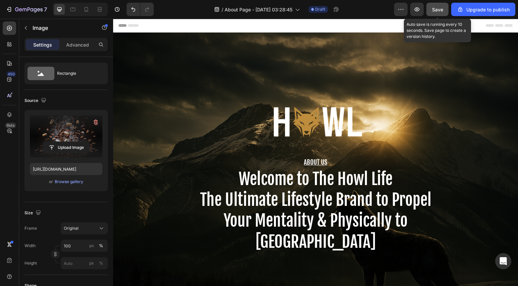
click at [436, 10] on span "Save" at bounding box center [437, 10] width 11 height 6
